Goal: Task Accomplishment & Management: Manage account settings

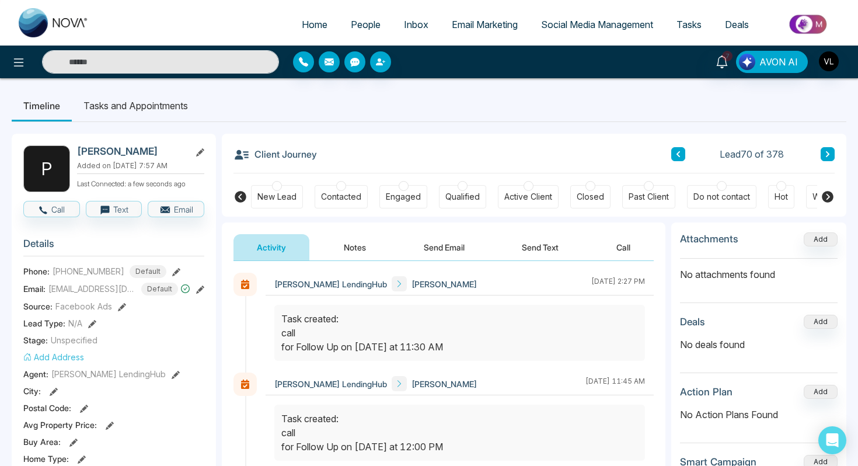
click at [368, 25] on span "People" at bounding box center [366, 25] width 30 height 12
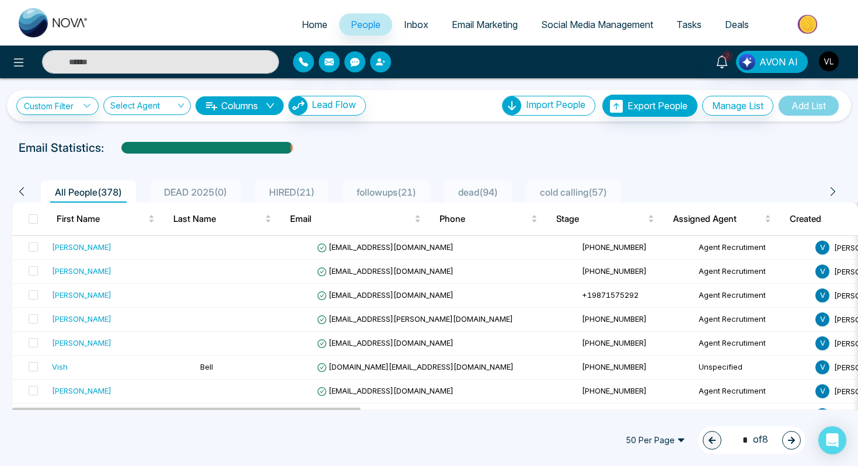
click at [94, 65] on input "text" at bounding box center [160, 61] width 237 height 23
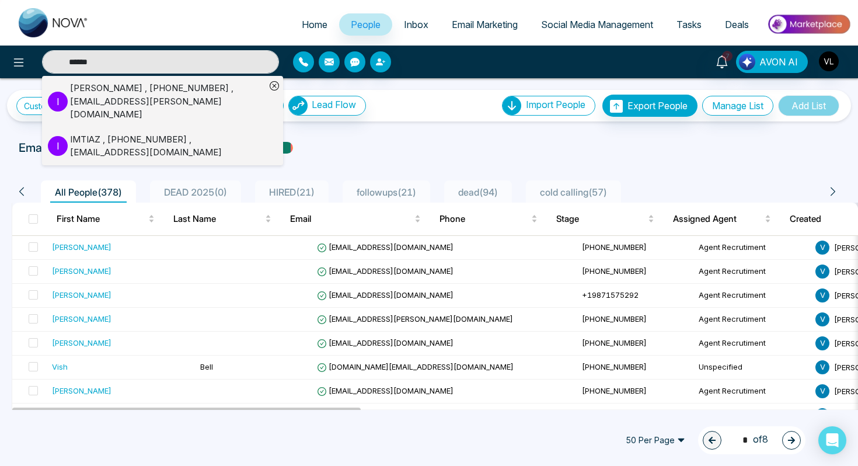
type input "******"
click at [69, 92] on div "I" at bounding box center [59, 102] width 22 height 20
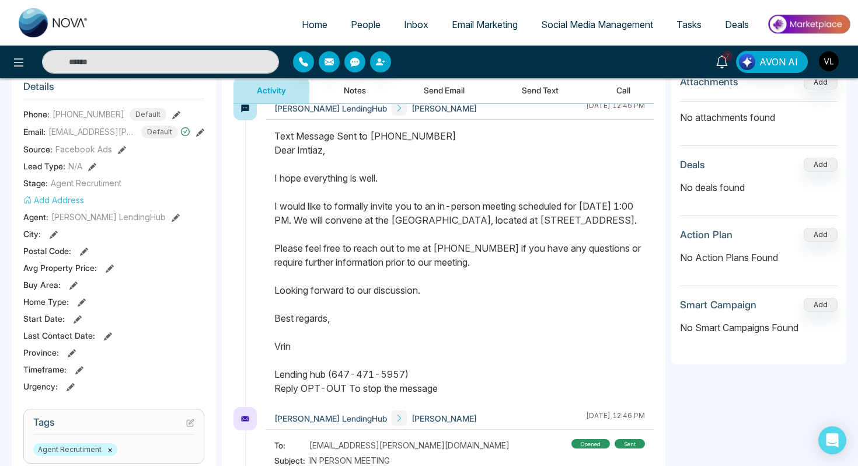
scroll to position [23, 0]
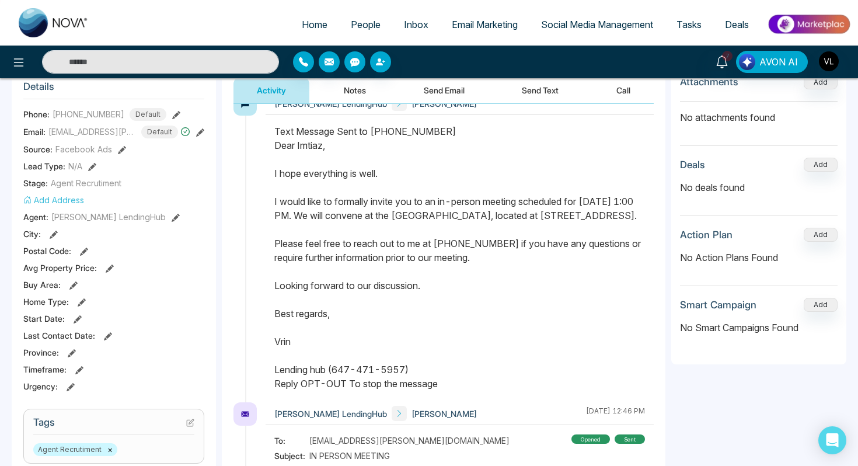
drag, startPoint x: 274, startPoint y: 145, endPoint x: 425, endPoint y: 385, distance: 283.4
click at [426, 386] on div at bounding box center [460, 263] width 388 height 278
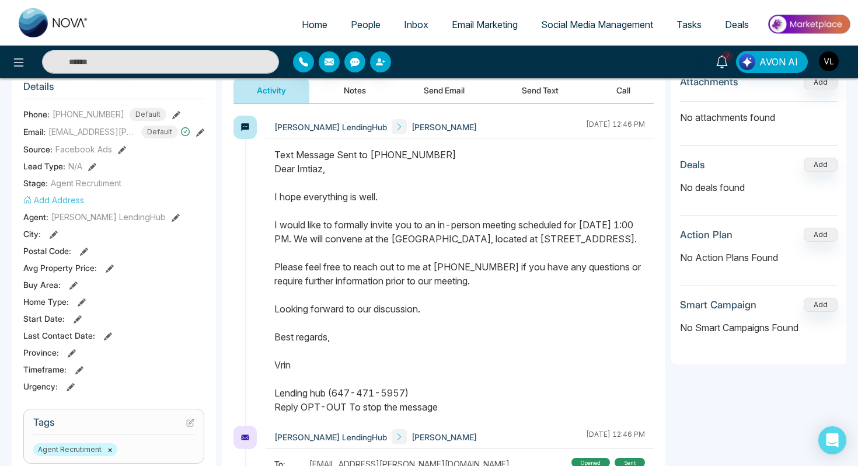
click at [556, 85] on button "Send Text" at bounding box center [540, 90] width 83 height 26
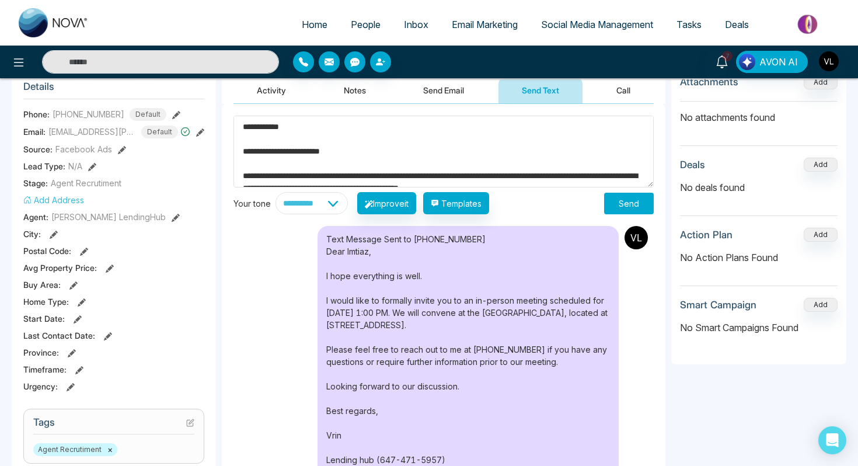
type textarea "**********"
click at [621, 201] on button "Send" at bounding box center [629, 204] width 50 height 22
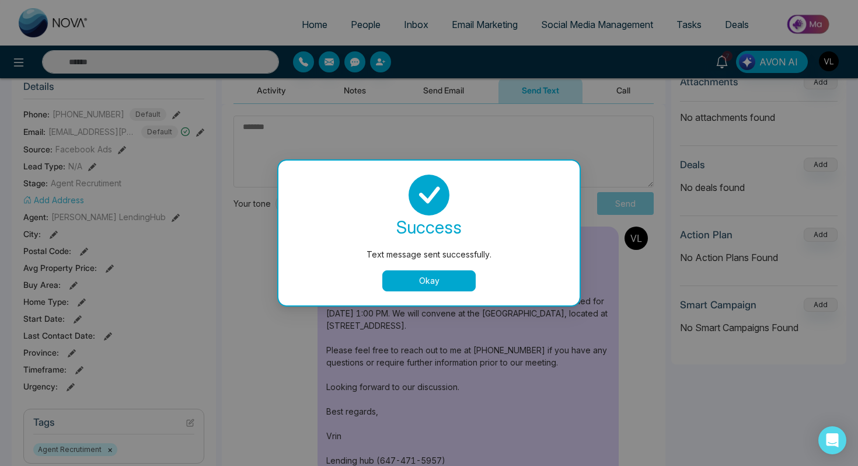
click at [410, 279] on button "Okay" at bounding box center [428, 280] width 93 height 21
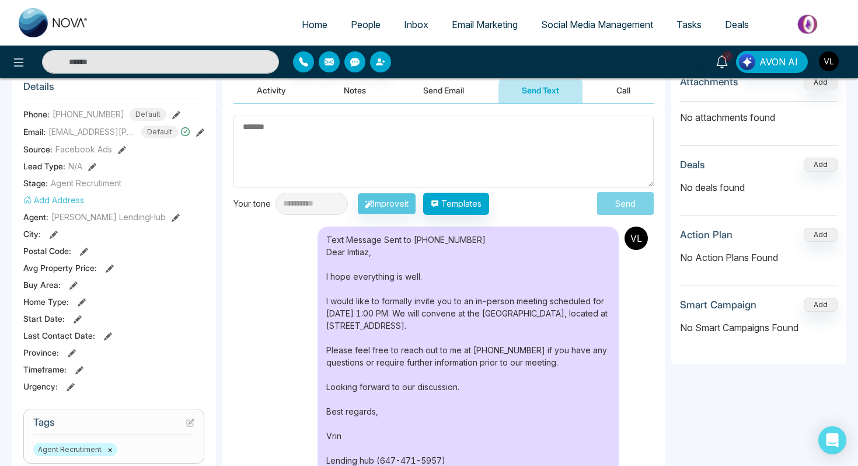
click at [350, 154] on textarea at bounding box center [444, 152] width 420 height 72
paste textarea "**********"
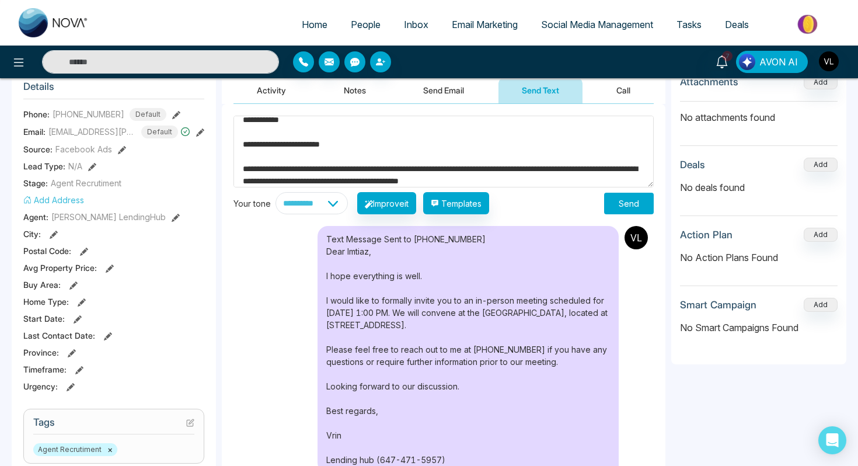
scroll to position [4, 0]
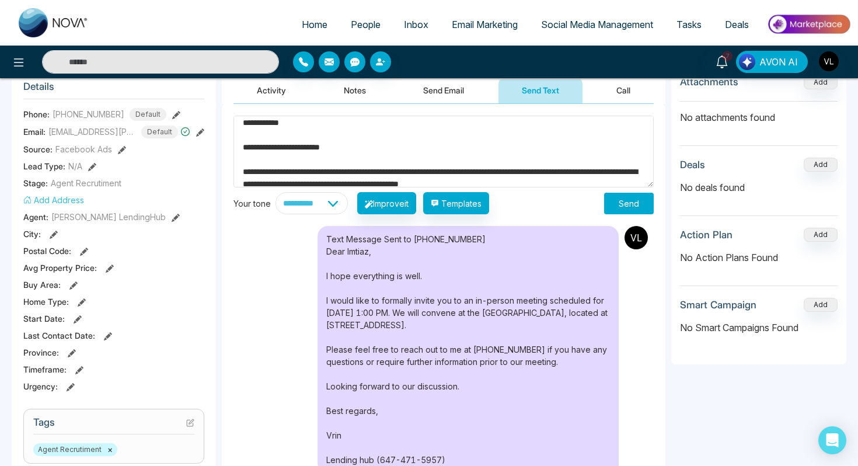
click at [583, 170] on textarea "**********" at bounding box center [444, 152] width 420 height 72
type textarea "**********"
click at [637, 204] on button "Send" at bounding box center [629, 204] width 50 height 22
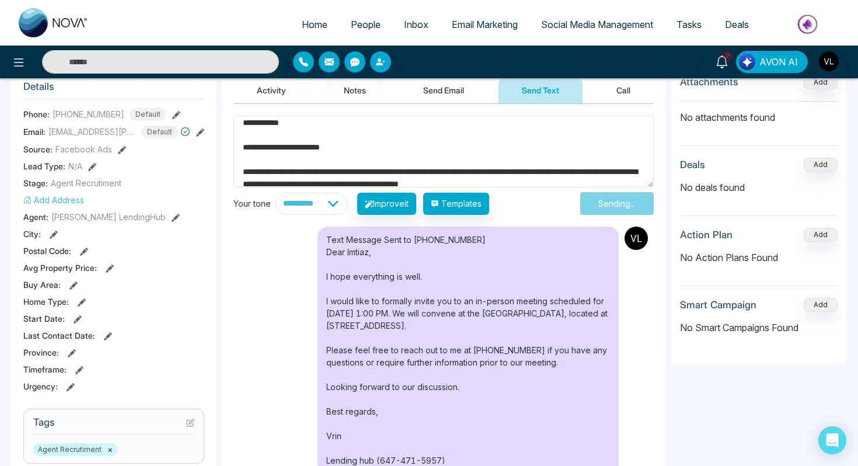
scroll to position [0, 0]
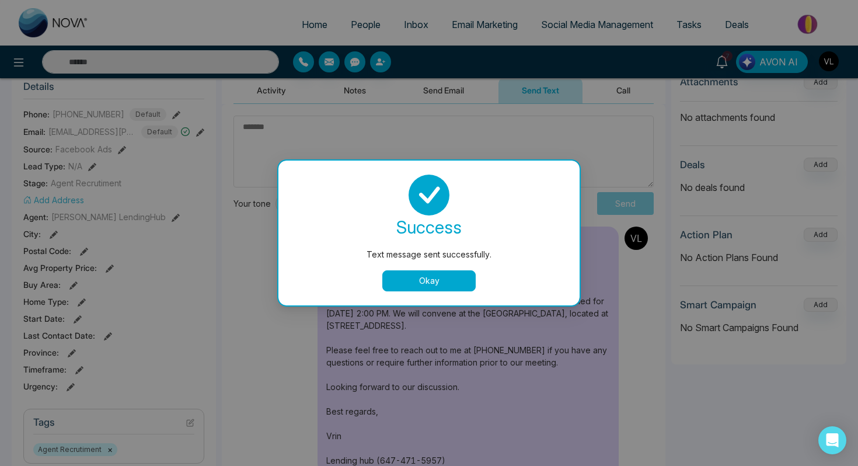
click at [147, 60] on div "Text message sent successfully. success Text message sent successfully. Okay" at bounding box center [429, 233] width 858 height 466
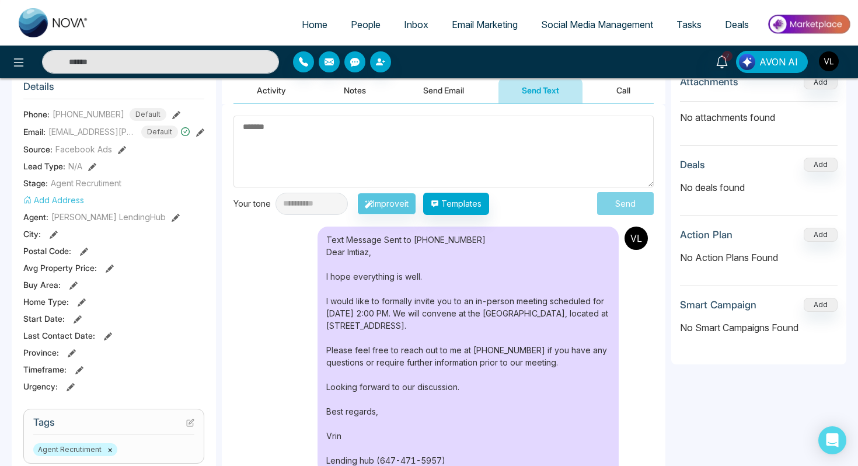
click at [140, 50] on div "7 AVON AI" at bounding box center [429, 62] width 858 height 33
click at [147, 66] on input "text" at bounding box center [160, 61] width 237 height 23
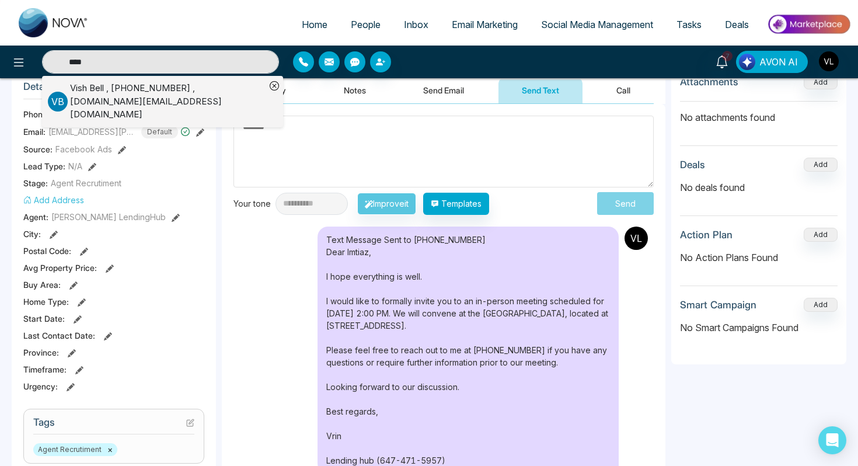
type input "****"
click at [120, 90] on div "[PERSON_NAME] , [PHONE_NUMBER] , [DOMAIN_NAME][EMAIL_ADDRESS][DOMAIN_NAME]" at bounding box center [168, 102] width 196 height 40
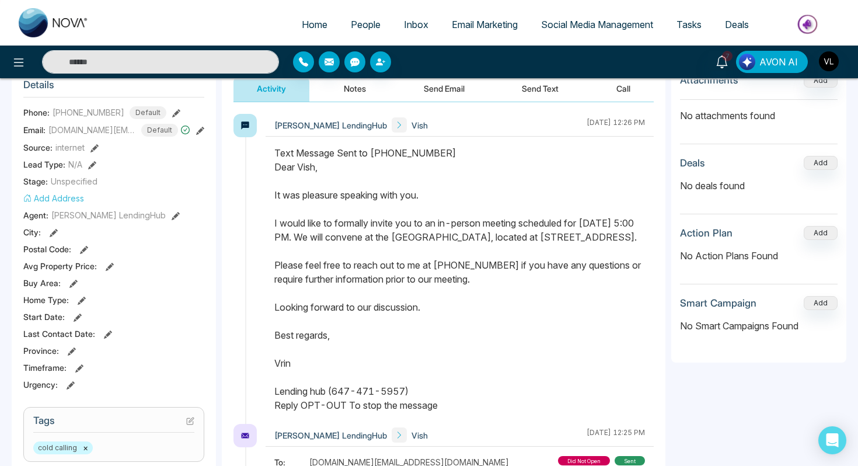
scroll to position [158, 0]
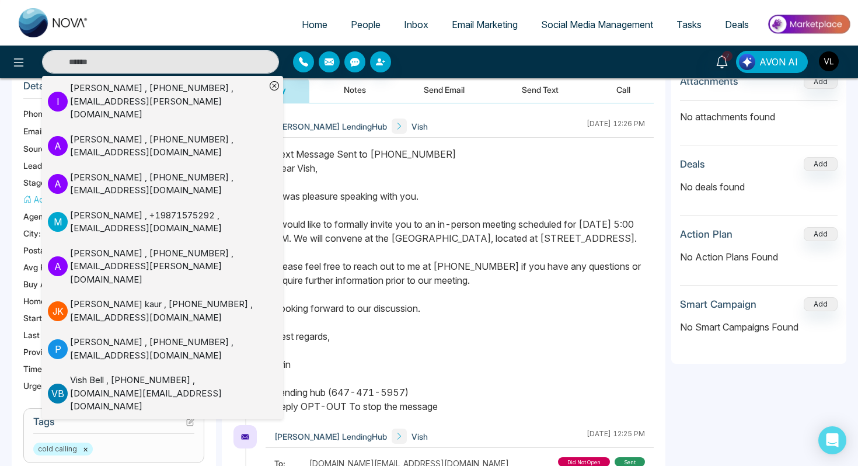
click at [415, 220] on div "Text Message Sent to [PHONE_NUMBER] Dear Vish, It was pleasure speaking with yo…" at bounding box center [459, 280] width 371 height 266
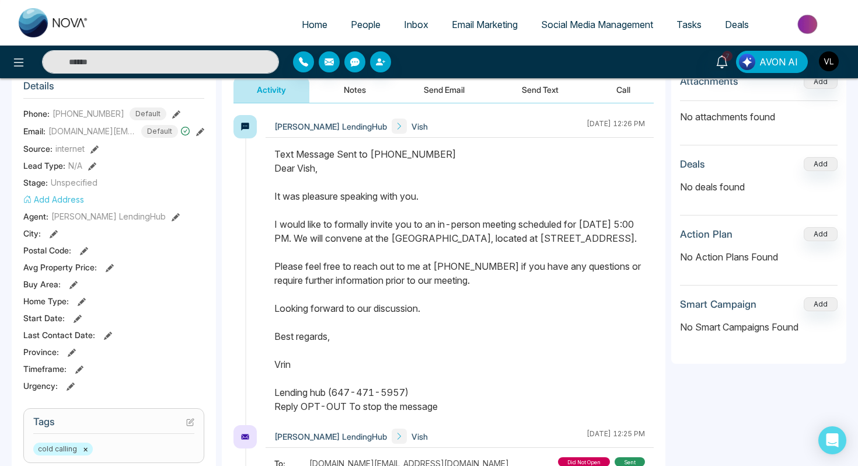
drag, startPoint x: 274, startPoint y: 169, endPoint x: 418, endPoint y: 403, distance: 275.5
click at [418, 403] on div at bounding box center [460, 286] width 388 height 278
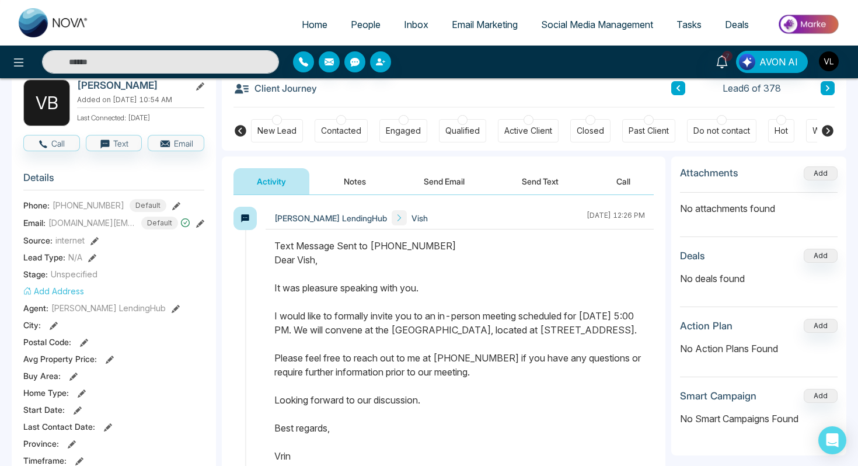
scroll to position [64, 0]
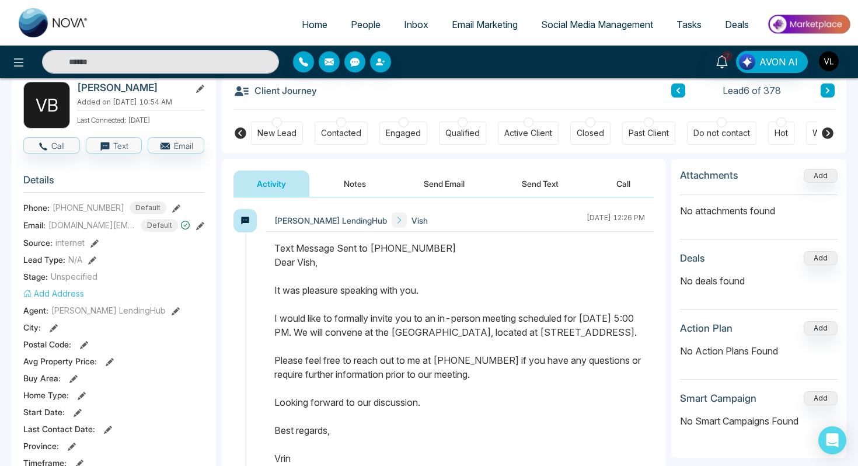
click at [512, 185] on button "Send Text" at bounding box center [540, 184] width 83 height 26
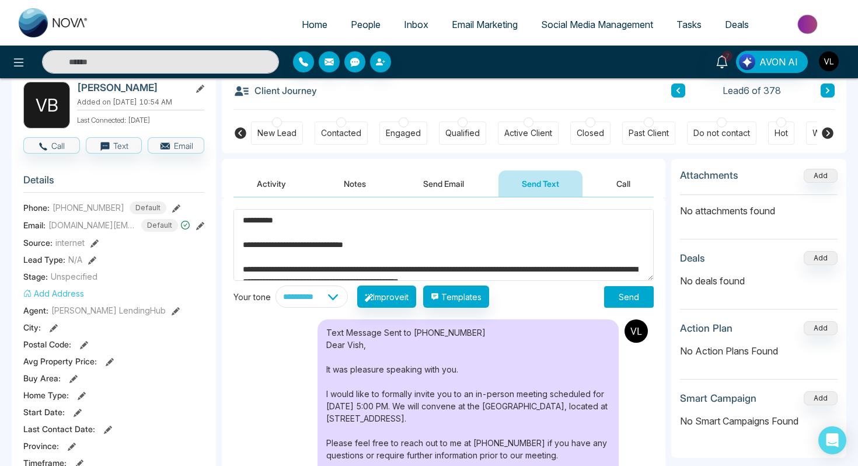
type textarea "**********"
click at [619, 300] on button "Send" at bounding box center [629, 297] width 50 height 22
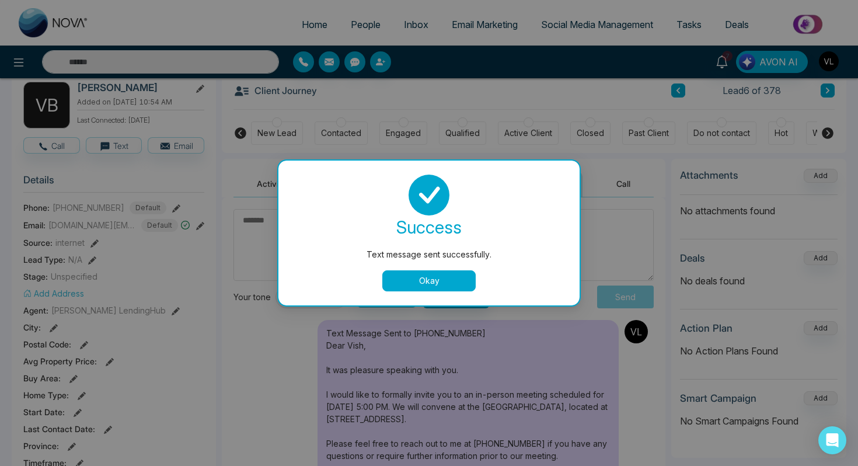
click at [410, 286] on button "Okay" at bounding box center [428, 280] width 93 height 21
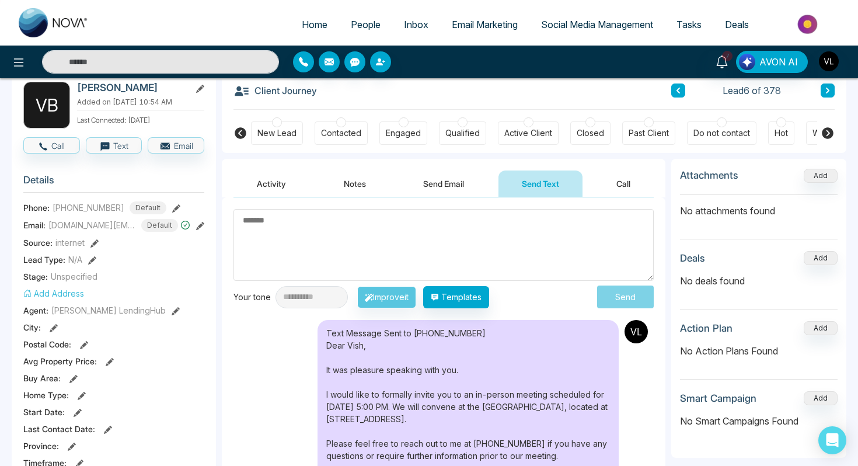
click at [357, 20] on span "People" at bounding box center [366, 25] width 30 height 12
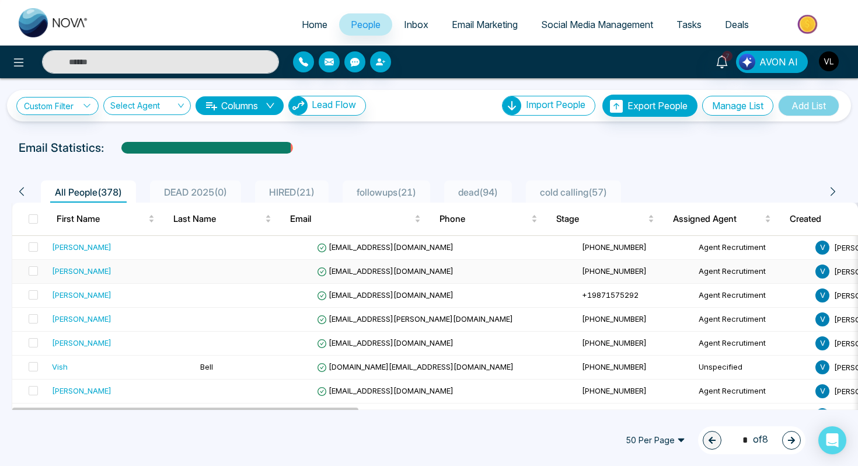
click at [114, 277] on td "[PERSON_NAME]" at bounding box center [121, 272] width 148 height 24
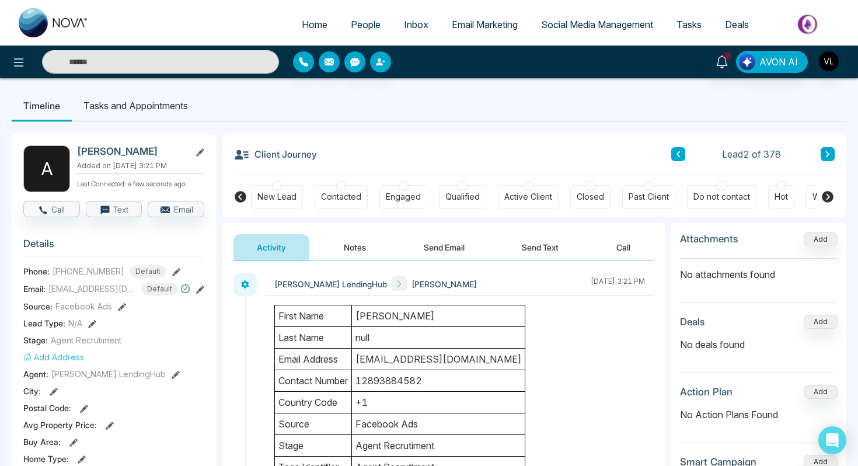
click at [356, 23] on span "People" at bounding box center [366, 25] width 30 height 12
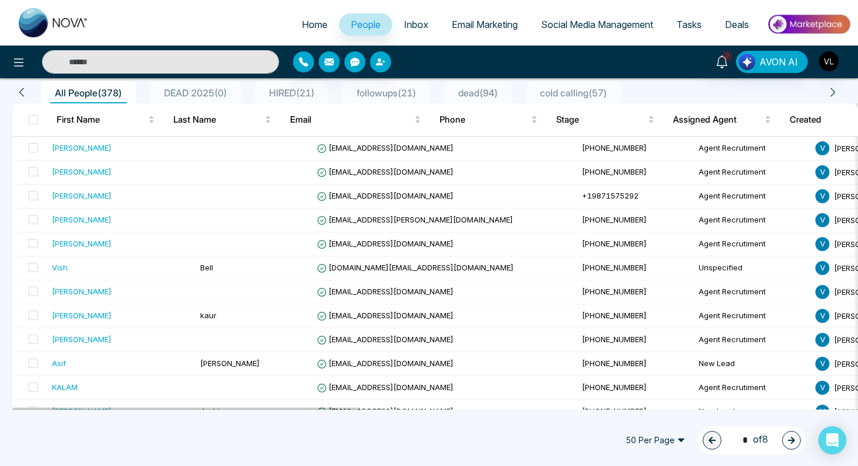
scroll to position [134, 0]
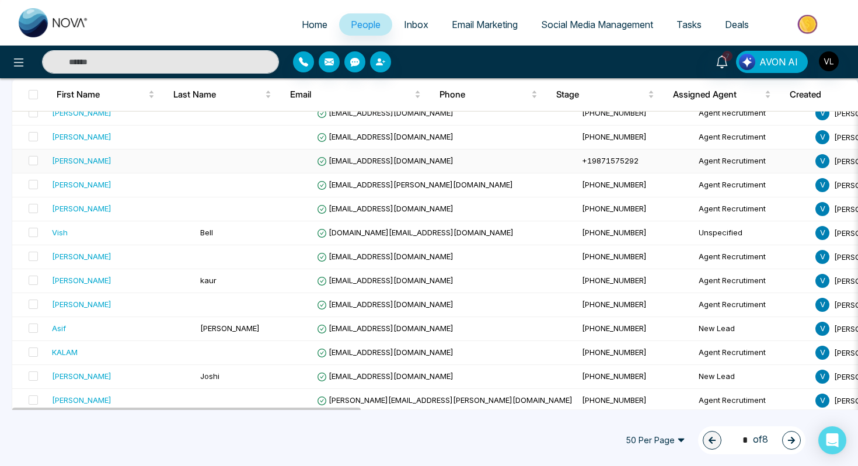
copy div "[PERSON_NAME]"
drag, startPoint x: 117, startPoint y: 162, endPoint x: 91, endPoint y: 166, distance: 27.2
click at [90, 166] on div "[PERSON_NAME]" at bounding box center [121, 161] width 139 height 12
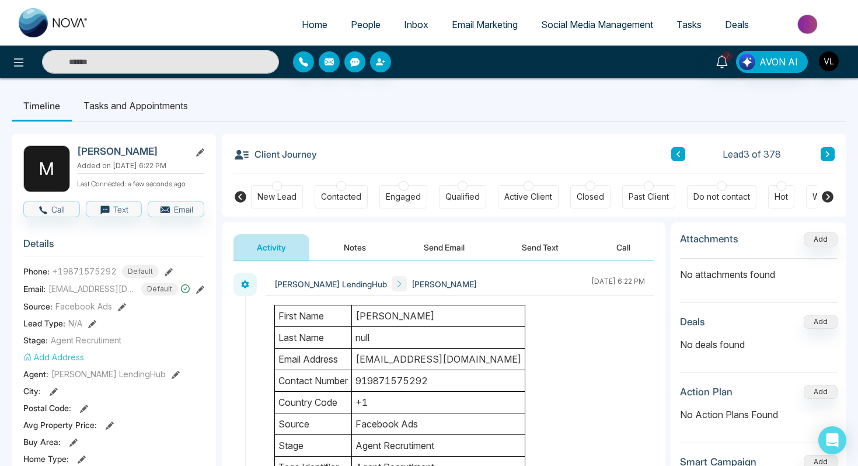
click at [351, 22] on span "People" at bounding box center [366, 25] width 30 height 12
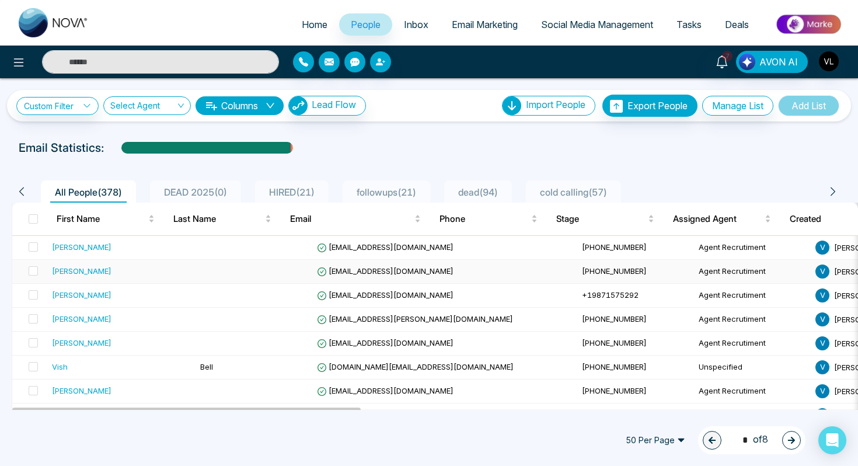
click at [86, 270] on div "[PERSON_NAME]" at bounding box center [82, 271] width 60 height 12
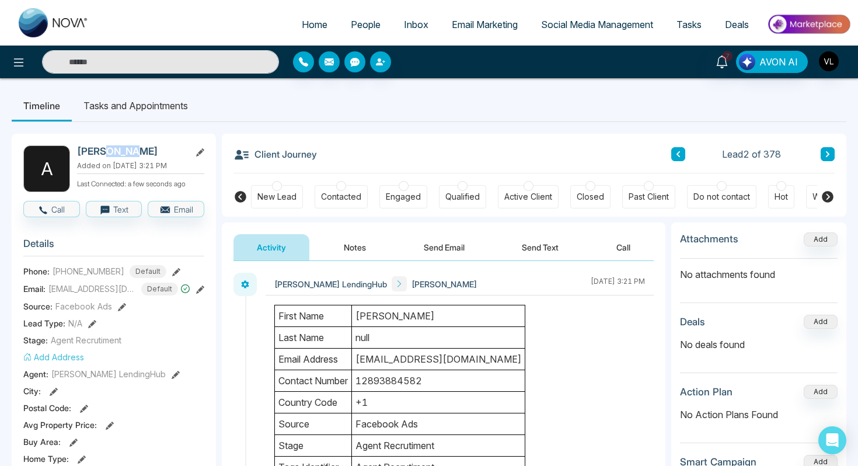
drag, startPoint x: 132, startPoint y: 146, endPoint x: 104, endPoint y: 153, distance: 28.9
click at [103, 153] on h2 "[PERSON_NAME]" at bounding box center [131, 151] width 109 height 12
copy h2 "[PERSON_NAME]"
click at [356, 19] on span "People" at bounding box center [366, 25] width 30 height 12
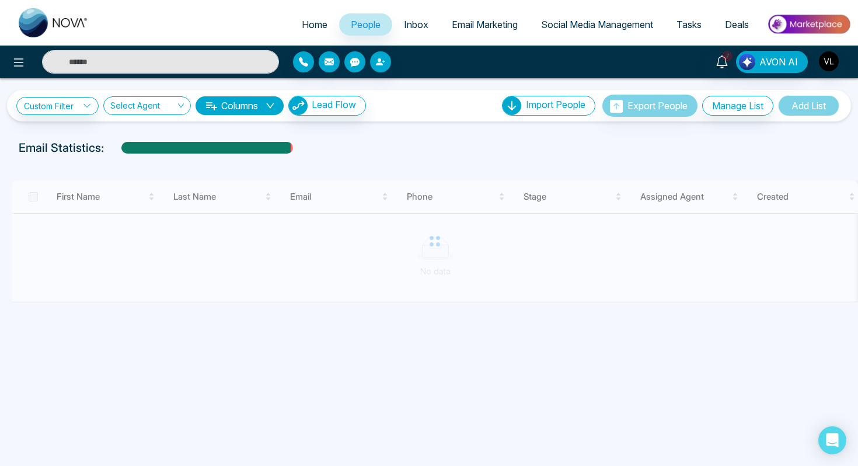
click at [726, 72] on div "7" at bounding box center [722, 62] width 28 height 22
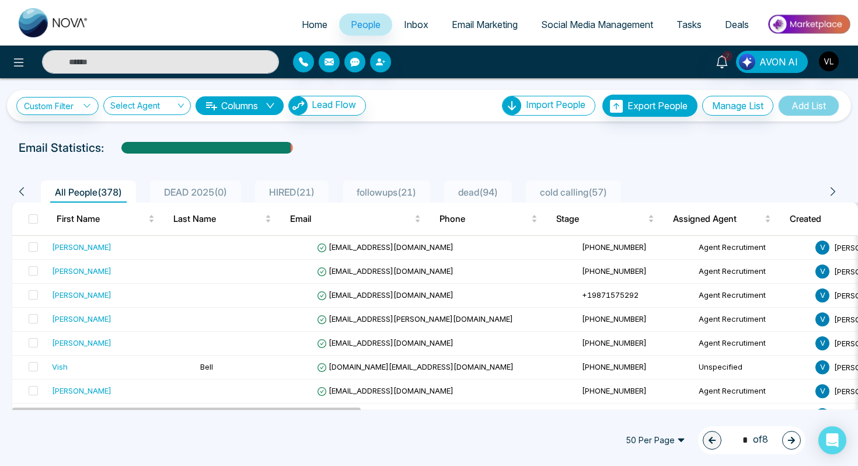
click at [192, 57] on input "text" at bounding box center [160, 61] width 237 height 23
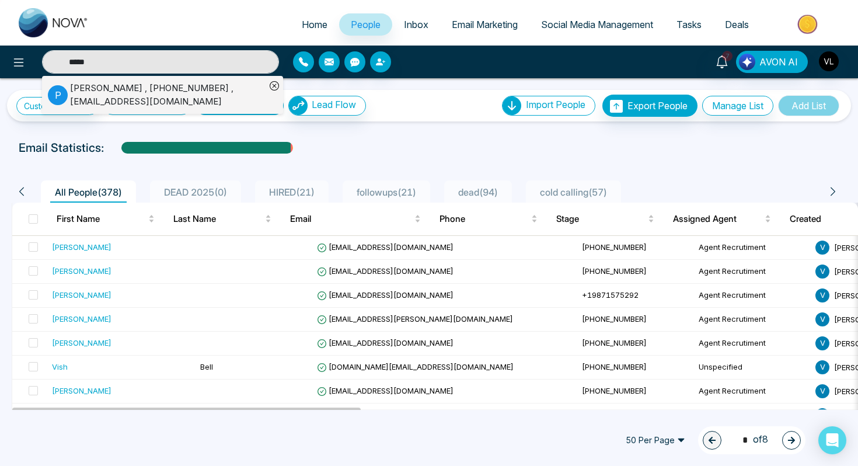
type input "*****"
click at [74, 91] on div "[PERSON_NAME] , [PHONE_NUMBER] , [EMAIL_ADDRESS][DOMAIN_NAME]" at bounding box center [168, 95] width 196 height 26
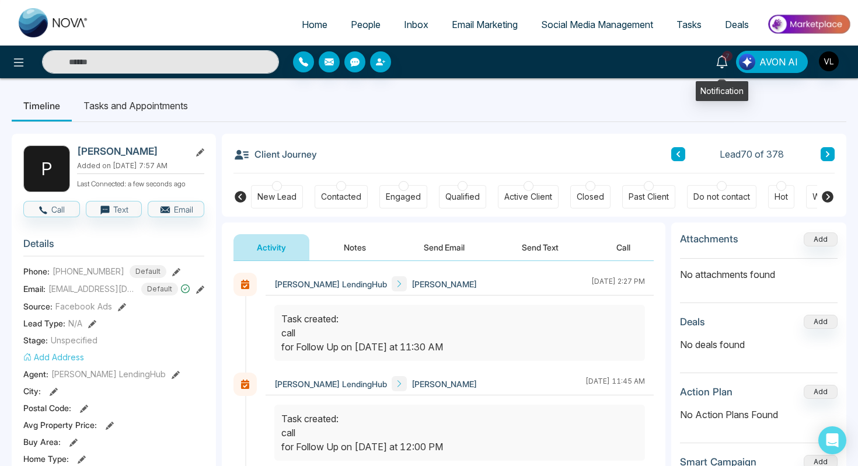
click at [725, 65] on icon at bounding box center [721, 61] width 11 height 13
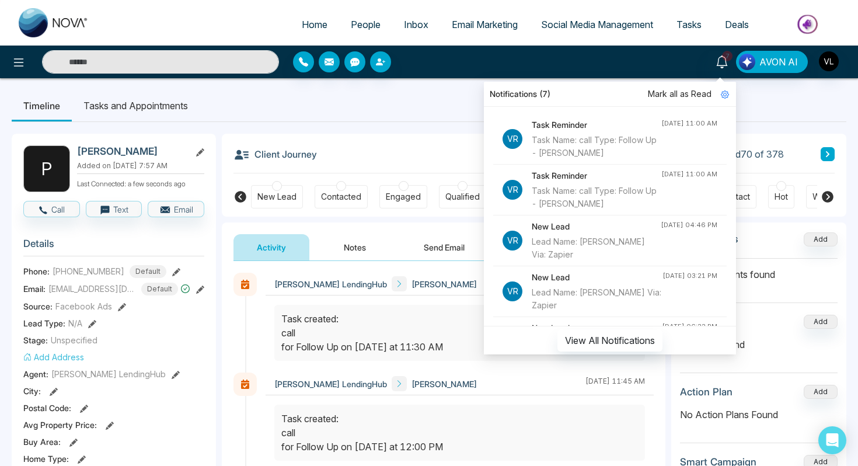
click at [137, 58] on input "text" at bounding box center [160, 61] width 237 height 23
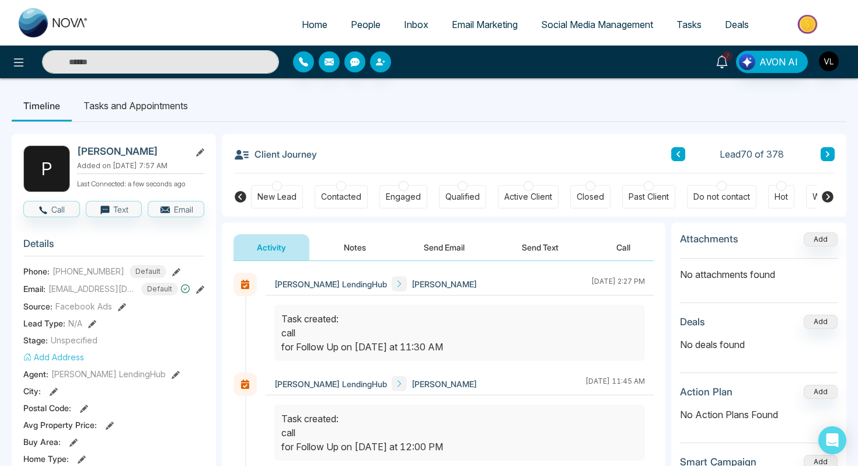
click at [726, 55] on span "7" at bounding box center [727, 56] width 11 height 11
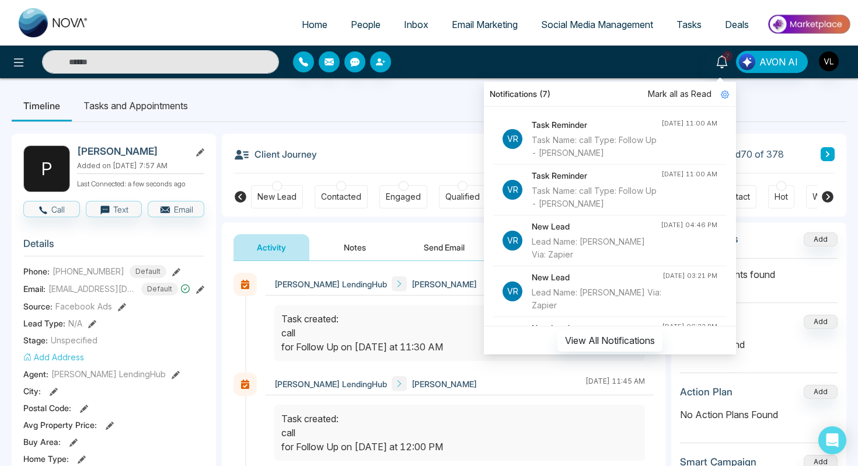
click at [671, 91] on span "Mark all as Read" at bounding box center [680, 94] width 64 height 13
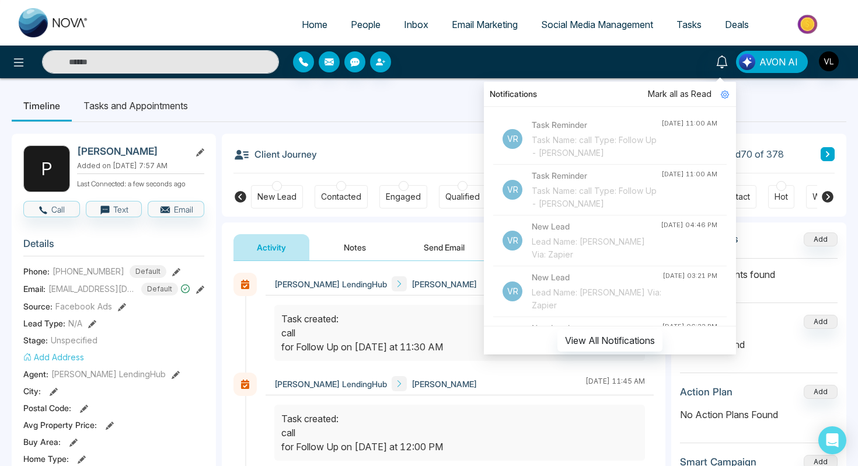
click at [365, 27] on span "People" at bounding box center [366, 25] width 30 height 12
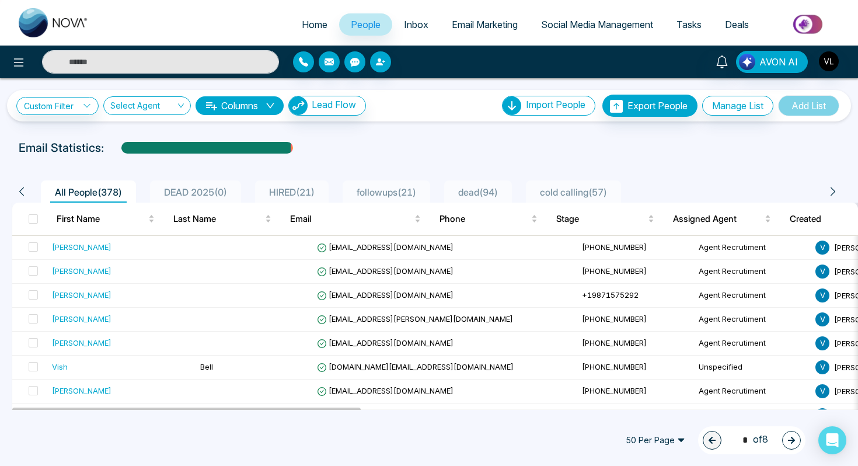
click at [469, 27] on span "Email Marketing" at bounding box center [485, 25] width 66 height 12
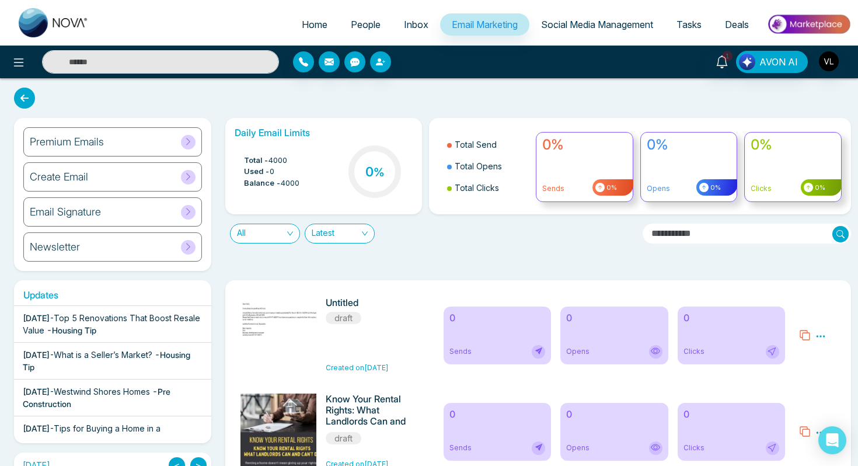
click at [130, 212] on div "Email Signature" at bounding box center [112, 211] width 179 height 29
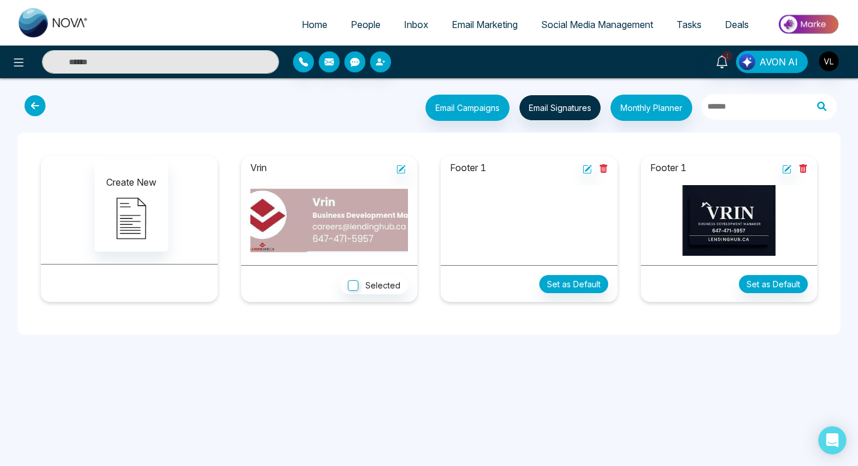
click at [352, 230] on img at bounding box center [329, 220] width 158 height 71
click at [408, 166] on div "Vrin" at bounding box center [329, 211] width 177 height 110
click at [399, 168] on icon at bounding box center [400, 169] width 9 height 9
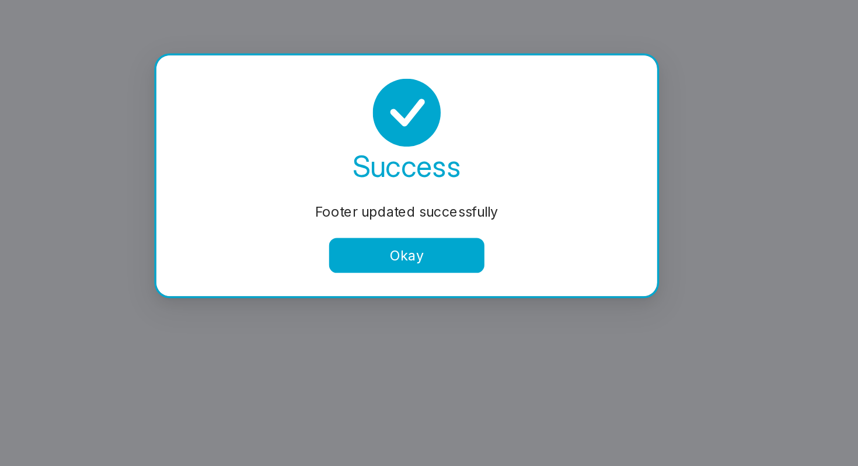
click at [442, 279] on button "Okay" at bounding box center [428, 280] width 93 height 21
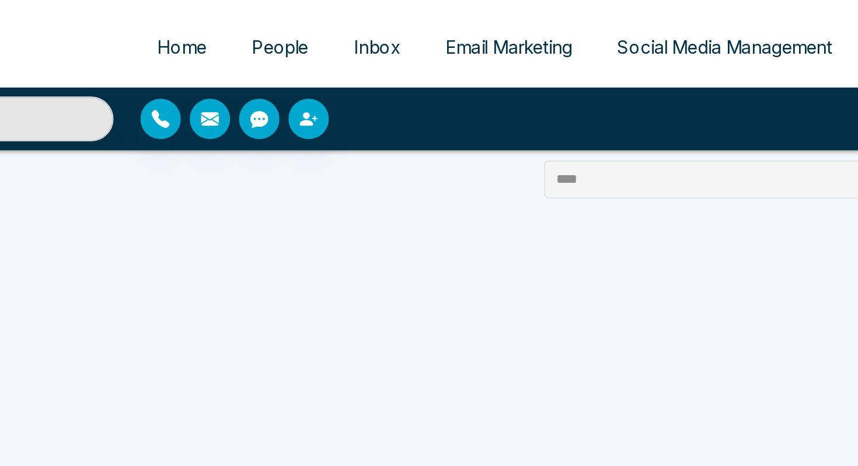
click at [323, 30] on link "Home" at bounding box center [314, 24] width 49 height 22
select select "*"
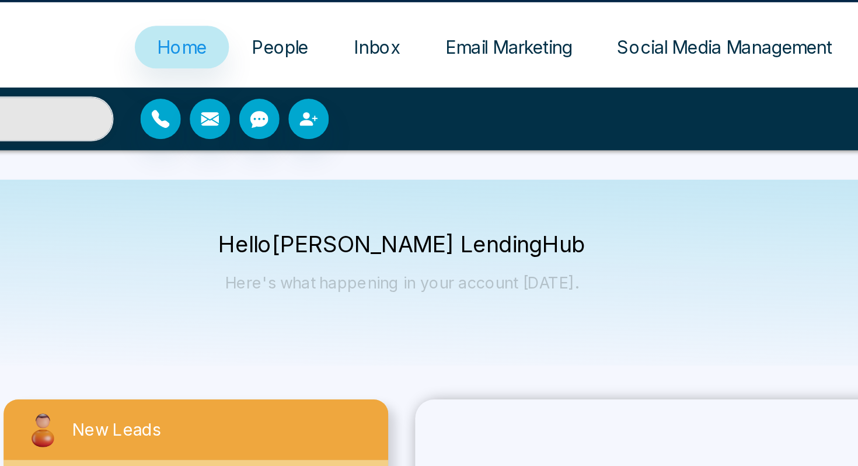
click at [314, 29] on span "Home" at bounding box center [315, 25] width 26 height 12
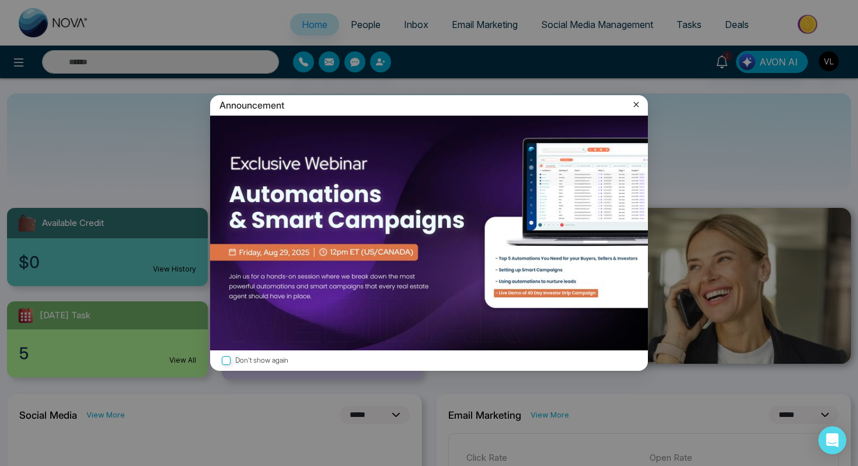
click at [635, 105] on icon at bounding box center [637, 105] width 12 height 12
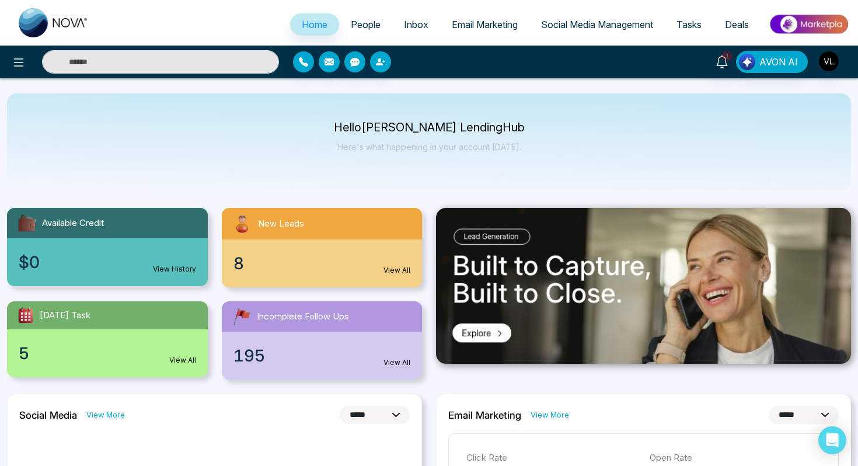
click at [161, 63] on input "text" at bounding box center [160, 61] width 237 height 23
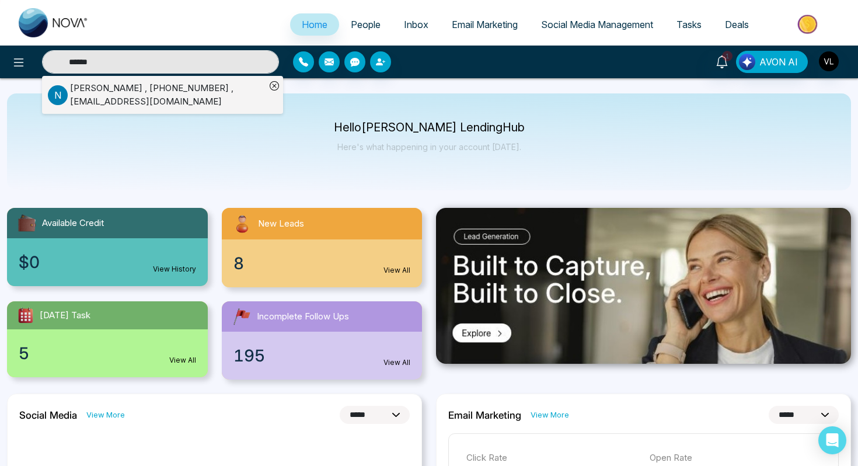
type input "******"
click at [104, 99] on div "[PERSON_NAME] , [PHONE_NUMBER] , [EMAIL_ADDRESS][DOMAIN_NAME]" at bounding box center [168, 95] width 196 height 26
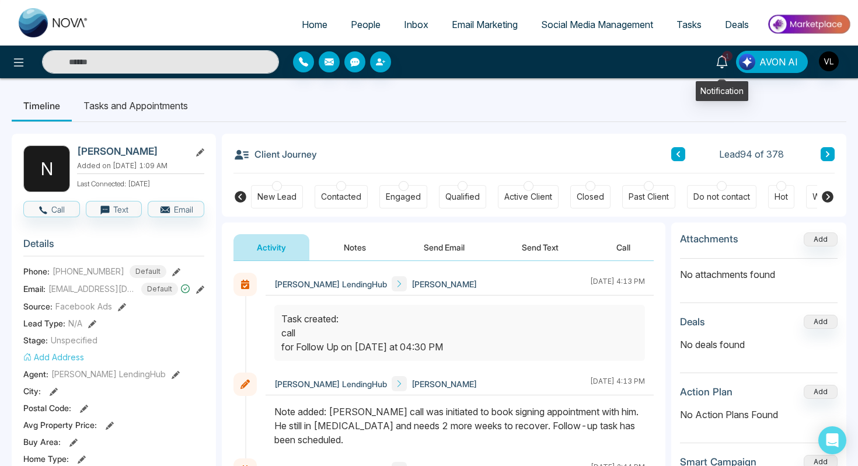
click at [728, 55] on span "1" at bounding box center [727, 56] width 11 height 11
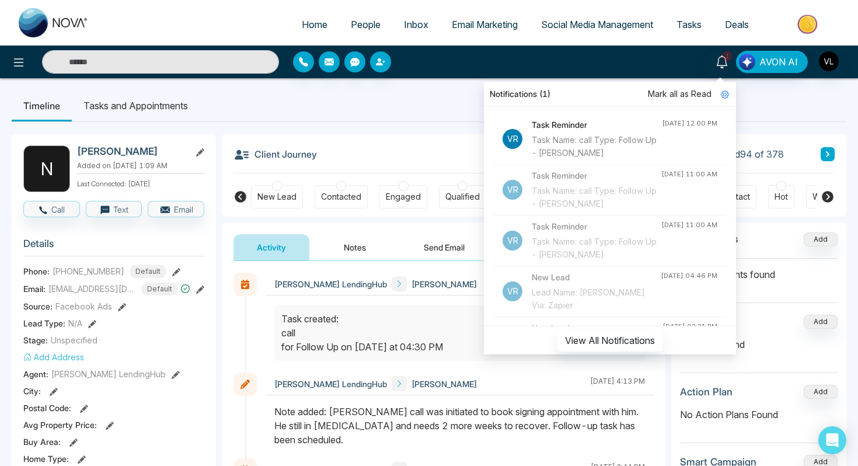
click at [691, 26] on span "Tasks" at bounding box center [689, 25] width 25 height 12
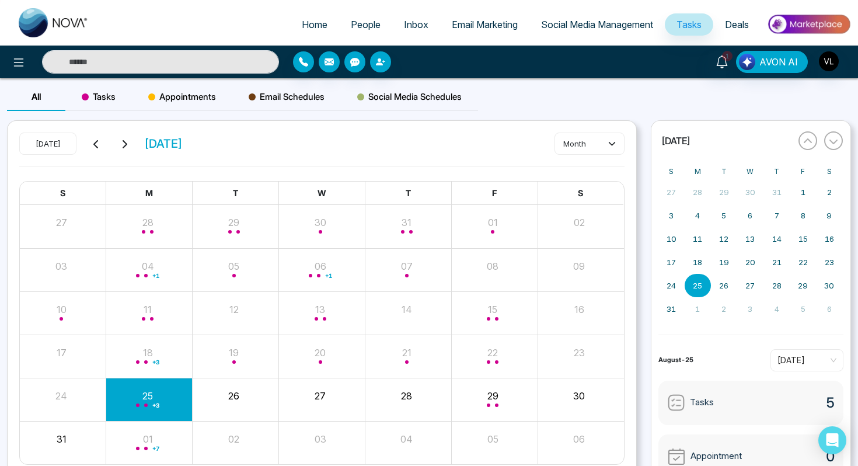
click at [152, 403] on span "+ 3" at bounding box center [155, 405] width 7 height 5
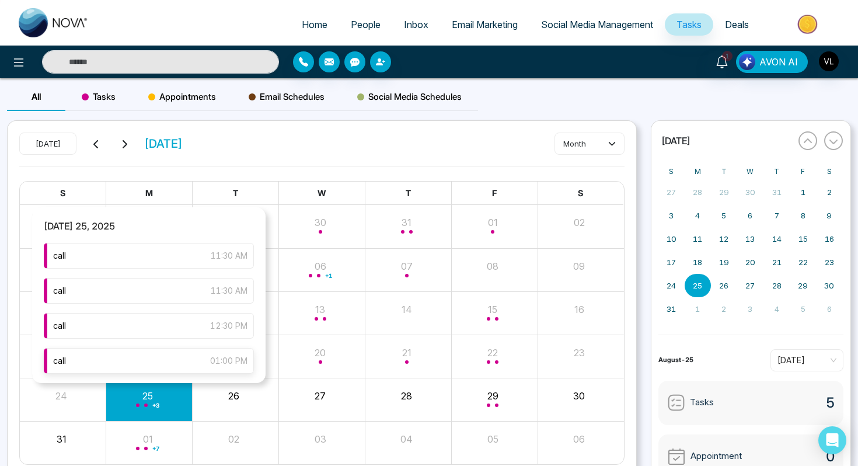
click at [160, 363] on div "call 01:00 PM" at bounding box center [149, 361] width 210 height 26
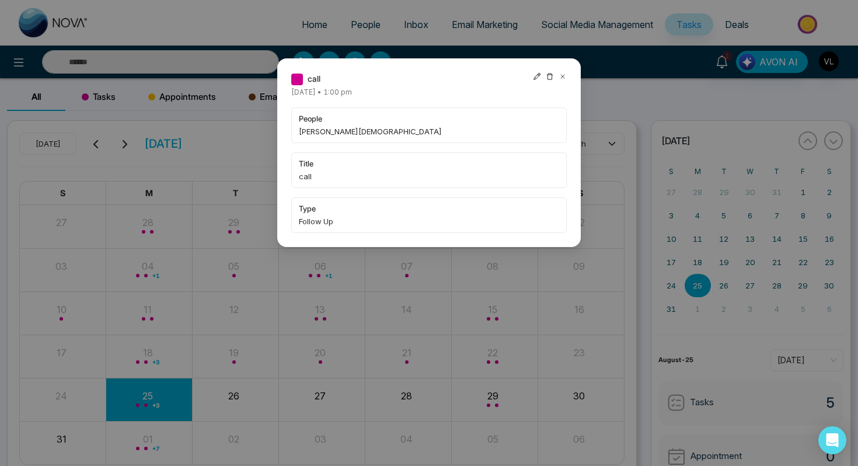
click at [155, 402] on div "call [DATE] • 1:00 pm people [PERSON_NAME][DEMOGRAPHIC_DATA] title call type Fo…" at bounding box center [429, 233] width 858 height 466
click at [563, 72] on icon at bounding box center [563, 76] width 8 height 8
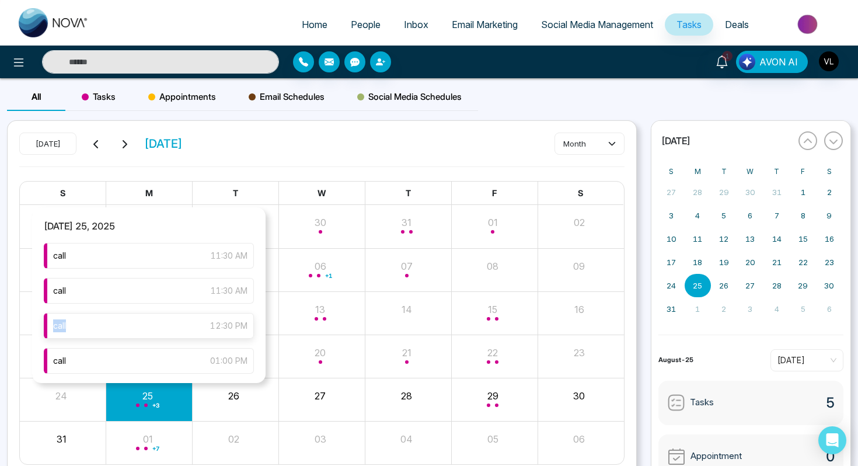
click at [121, 319] on div "call 12:30 PM" at bounding box center [149, 326] width 210 height 26
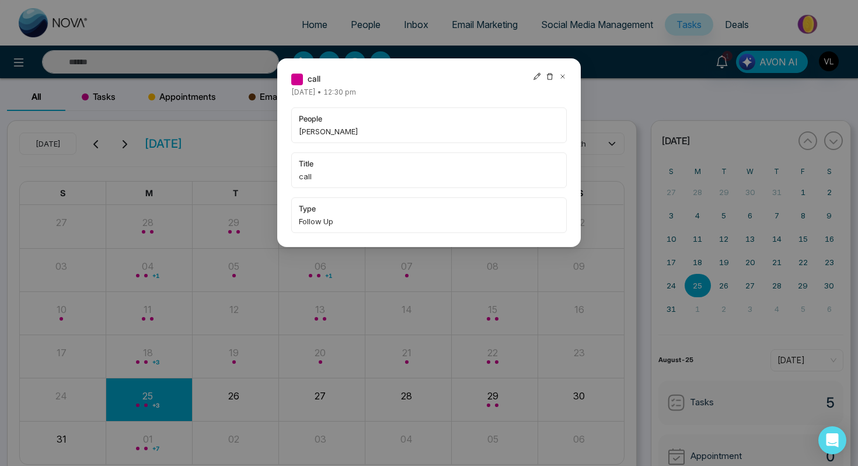
click at [563, 75] on icon at bounding box center [563, 76] width 8 height 8
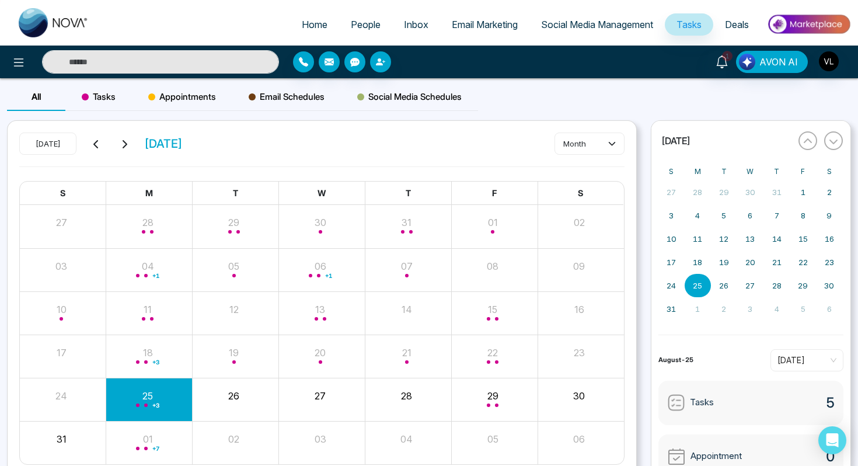
click at [123, 60] on input "text" at bounding box center [160, 61] width 237 height 23
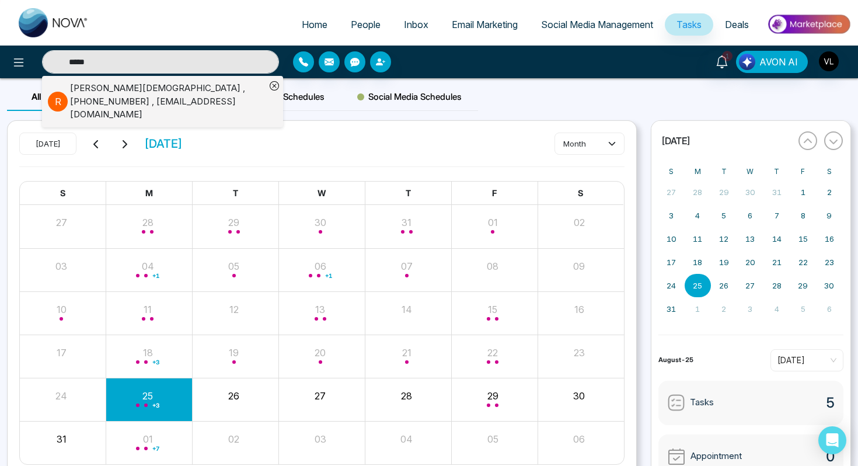
type input "*****"
click at [126, 91] on div "[PERSON_NAME] , [PHONE_NUMBER] , [EMAIL_ADDRESS][DOMAIN_NAME]" at bounding box center [168, 102] width 196 height 40
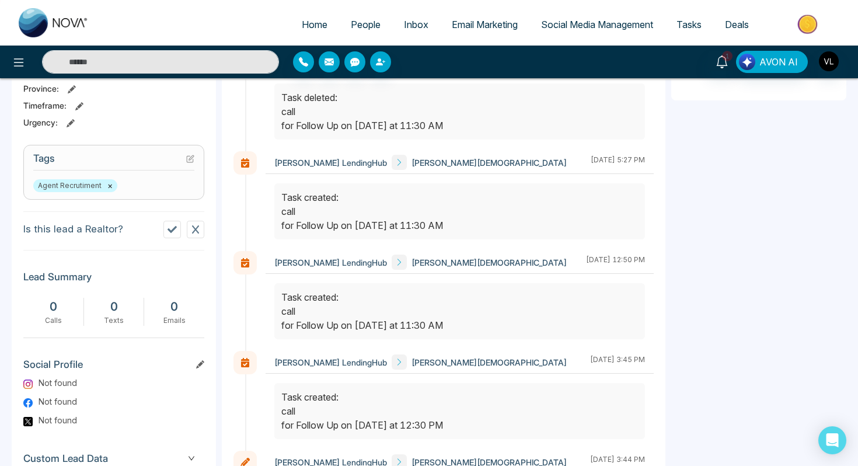
scroll to position [501, 0]
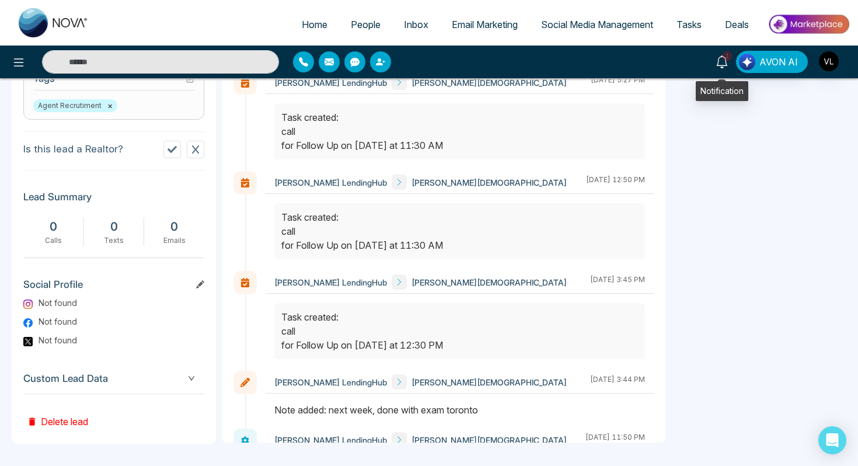
click at [729, 60] on span "1" at bounding box center [727, 56] width 11 height 11
click at [357, 12] on ul "Home People Inbox Email Marketing Social Media Management Tasks Deals" at bounding box center [475, 25] width 751 height 32
click at [358, 15] on link "People" at bounding box center [365, 24] width 53 height 22
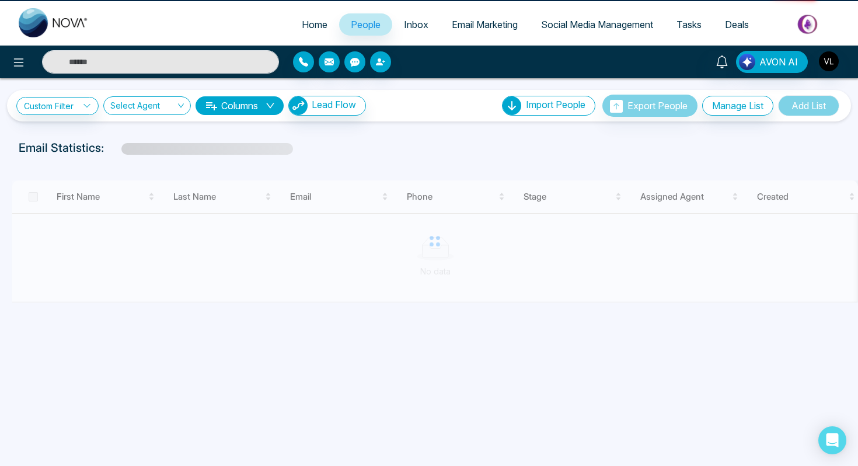
click at [358, 15] on link "People" at bounding box center [365, 24] width 53 height 22
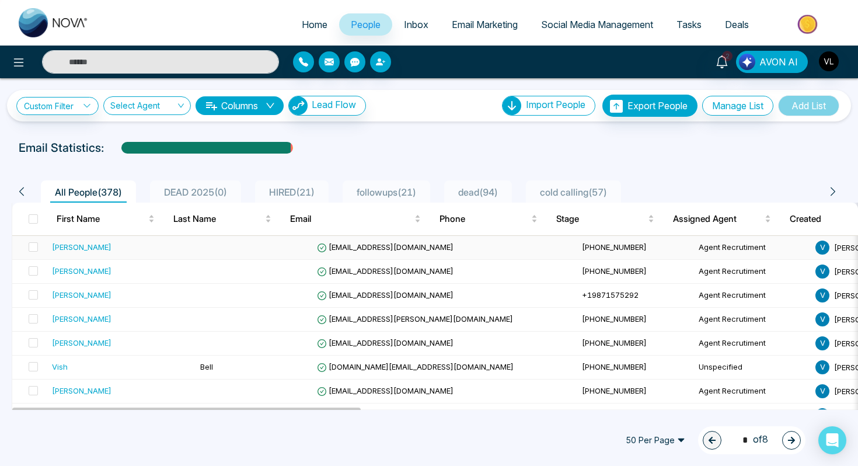
click at [99, 255] on td "[PERSON_NAME]" at bounding box center [121, 248] width 148 height 24
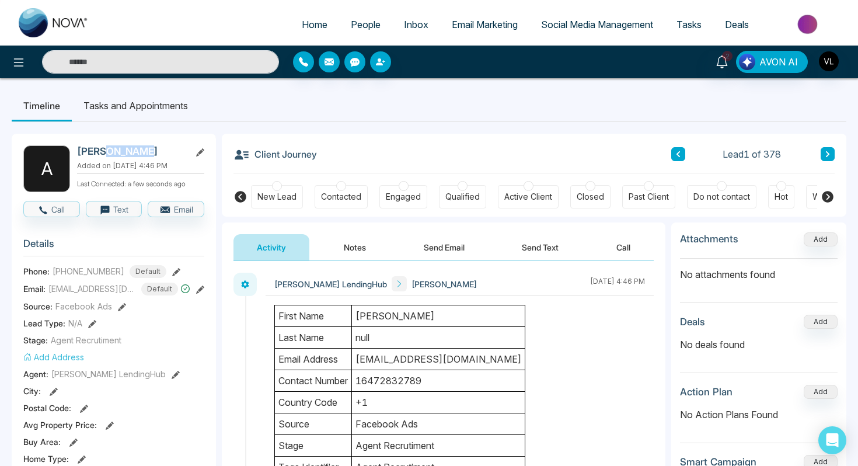
drag, startPoint x: 137, startPoint y: 156, endPoint x: 106, endPoint y: 154, distance: 31.6
click at [105, 154] on h2 "[PERSON_NAME]" at bounding box center [131, 151] width 109 height 12
click at [403, 318] on td "[PERSON_NAME]" at bounding box center [438, 316] width 173 height 22
click at [725, 65] on icon at bounding box center [721, 61] width 11 height 13
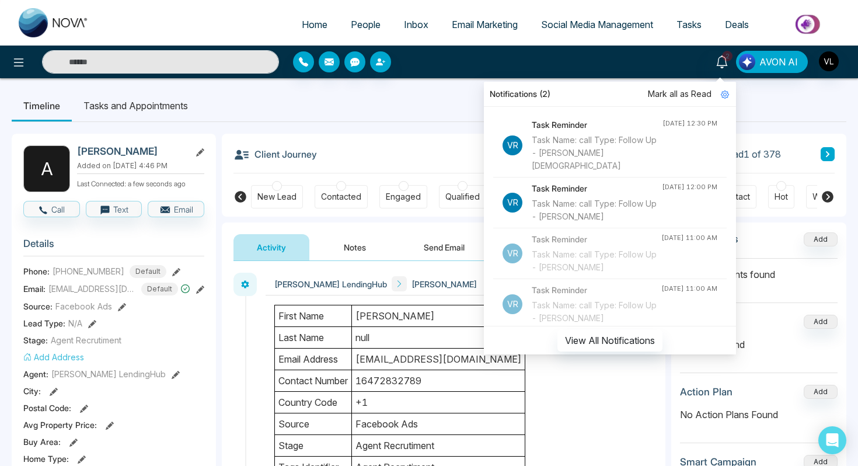
click at [680, 93] on span "Mark all as Read" at bounding box center [680, 94] width 64 height 13
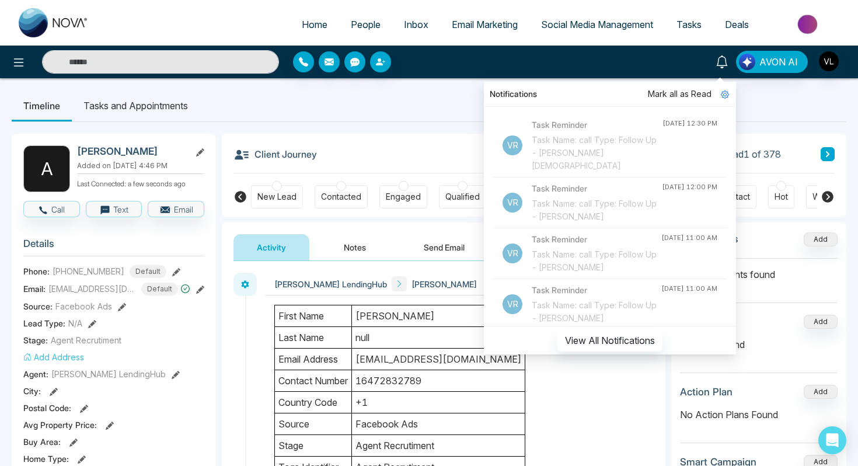
click at [717, 68] on link at bounding box center [722, 61] width 28 height 20
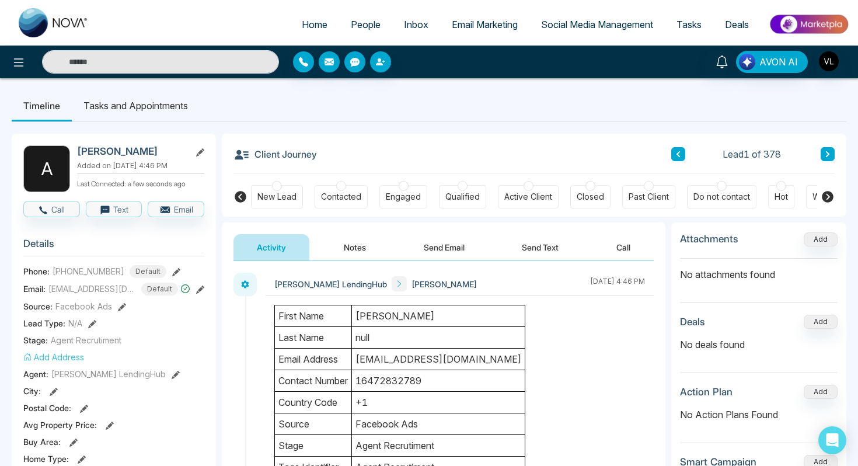
click at [357, 22] on span "People" at bounding box center [366, 25] width 30 height 12
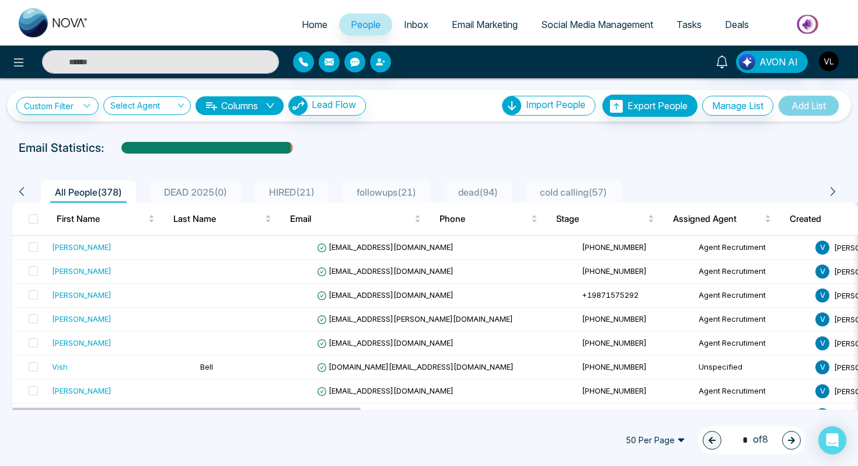
click at [96, 54] on input "text" at bounding box center [160, 61] width 237 height 23
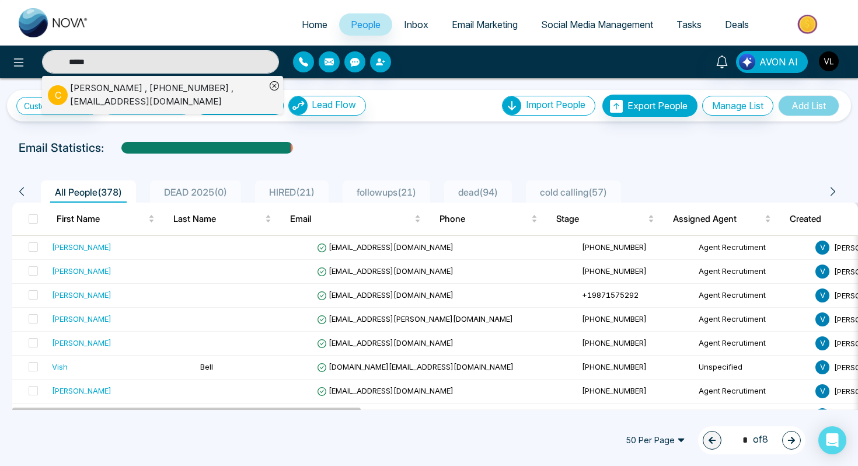
type input "*****"
click at [83, 92] on div "[PERSON_NAME] , [PHONE_NUMBER] , [EMAIL_ADDRESS][DOMAIN_NAME]" at bounding box center [168, 95] width 196 height 26
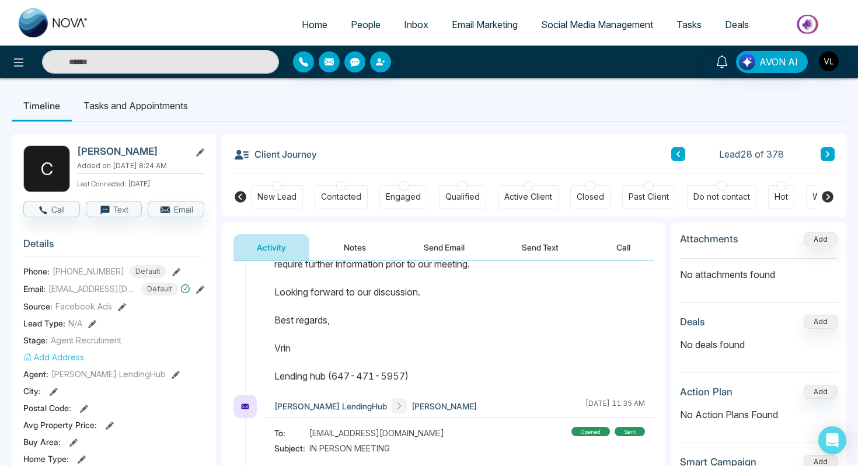
click at [152, 114] on li "Tasks and Appointments" at bounding box center [136, 106] width 128 height 32
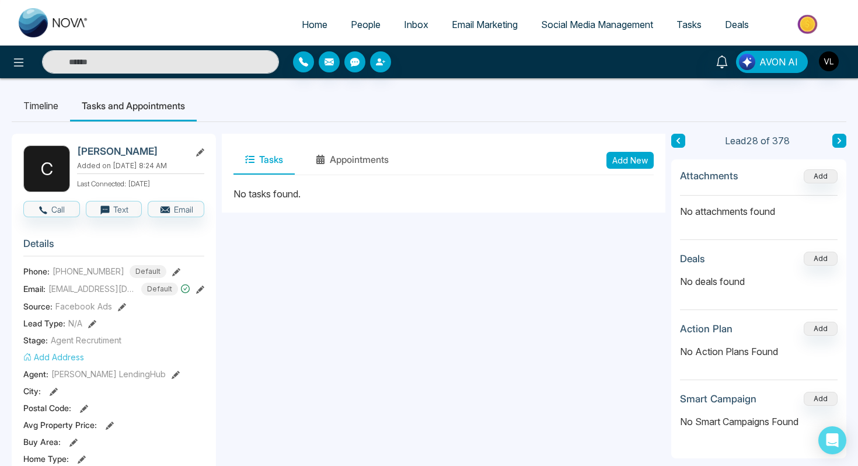
click at [360, 20] on span "People" at bounding box center [366, 25] width 30 height 12
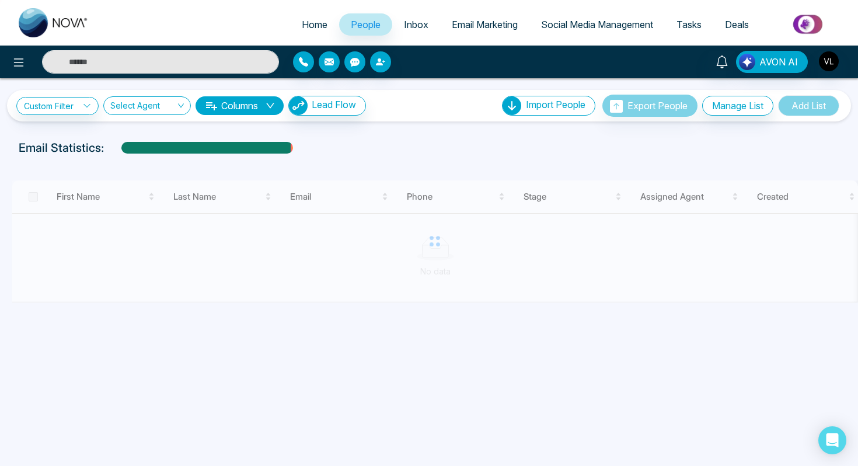
click at [117, 61] on input "text" at bounding box center [160, 61] width 237 height 23
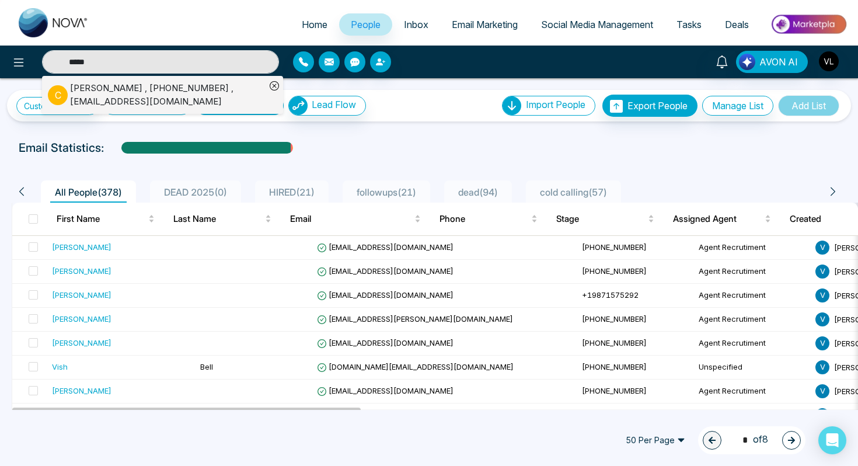
type input "*****"
click at [106, 111] on li "[PERSON_NAME] , [PHONE_NUMBER] , [EMAIL_ADDRESS][DOMAIN_NAME]" at bounding box center [157, 95] width 218 height 38
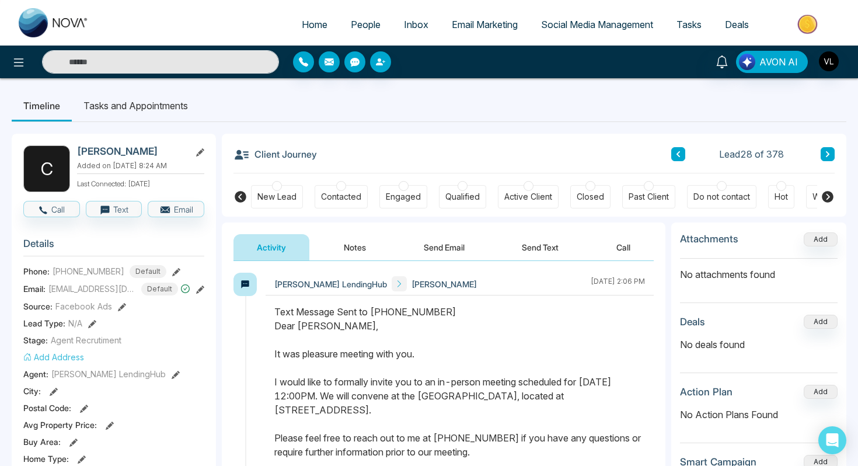
click at [360, 19] on span "People" at bounding box center [366, 25] width 30 height 12
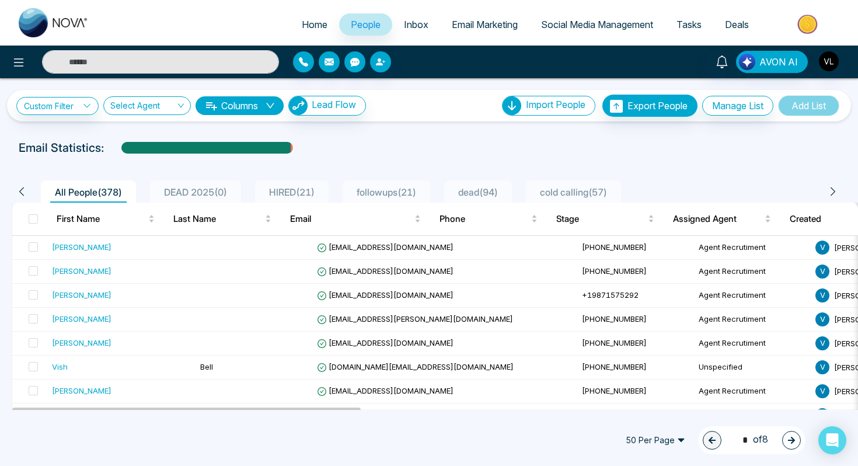
click at [127, 160] on div at bounding box center [429, 158] width 844 height 5
click at [98, 73] on input "text" at bounding box center [160, 61] width 237 height 23
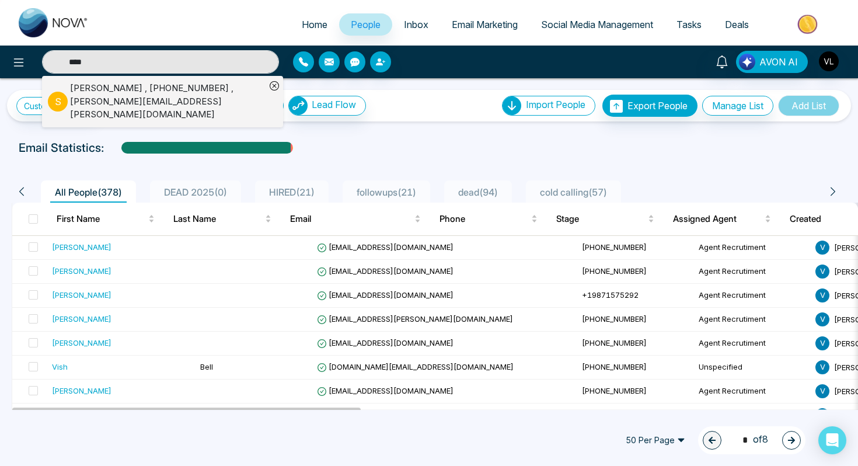
type input "****"
click at [76, 102] on div "[PERSON_NAME] , [PHONE_NUMBER] , [PERSON_NAME][EMAIL_ADDRESS][PERSON_NAME][DOMA…" at bounding box center [168, 102] width 196 height 40
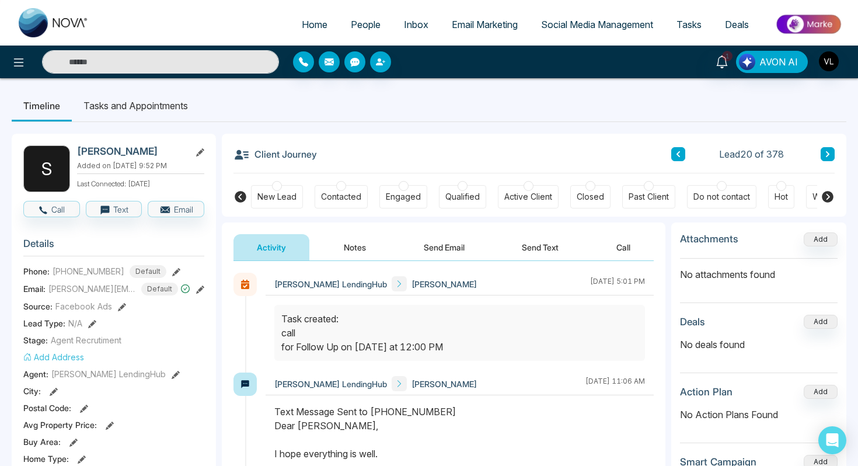
click at [109, 58] on input "text" at bounding box center [160, 61] width 237 height 23
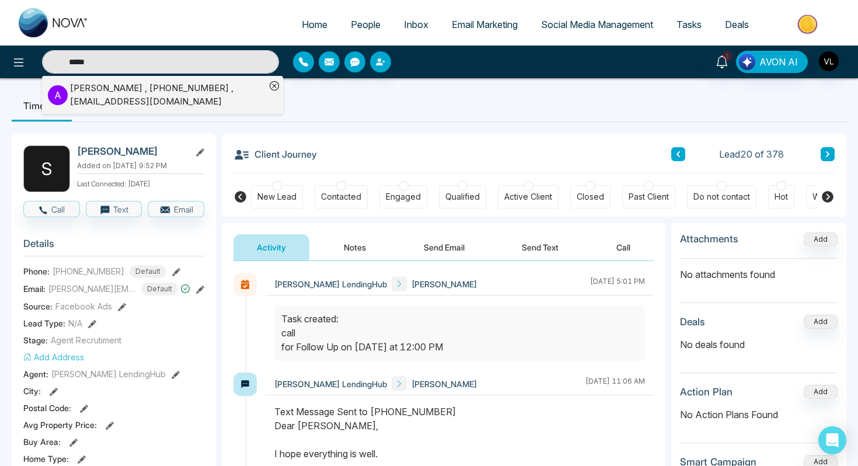
type input "*****"
click at [140, 95] on div "[PERSON_NAME] , [PHONE_NUMBER] , [EMAIL_ADDRESS][DOMAIN_NAME]" at bounding box center [168, 95] width 196 height 26
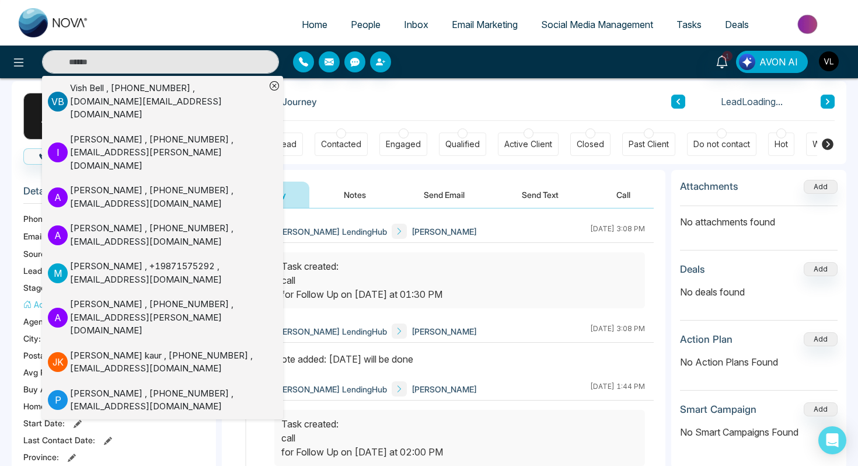
scroll to position [54, 0]
click at [455, 359] on div "Note added: [DATE] will be done" at bounding box center [459, 358] width 371 height 14
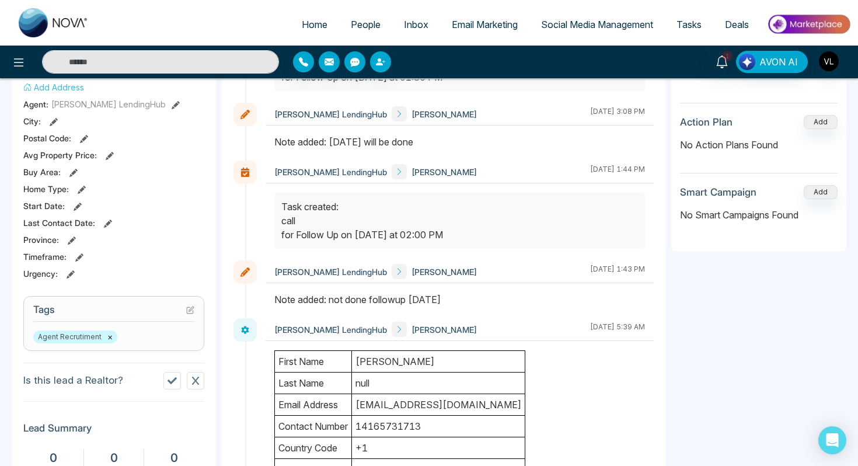
scroll to position [0, 0]
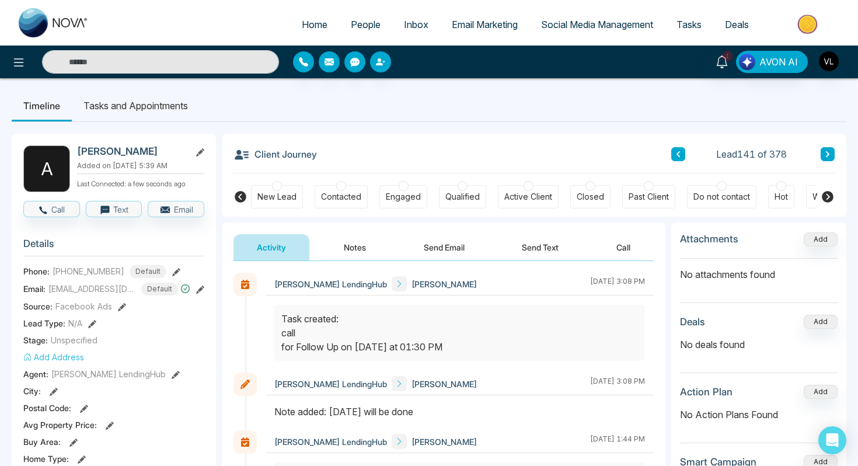
click at [351, 27] on span "People" at bounding box center [366, 25] width 30 height 12
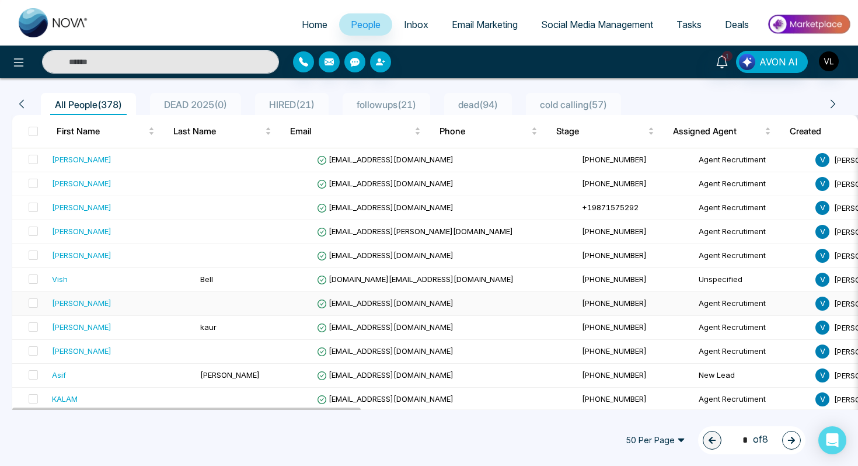
scroll to position [82, 0]
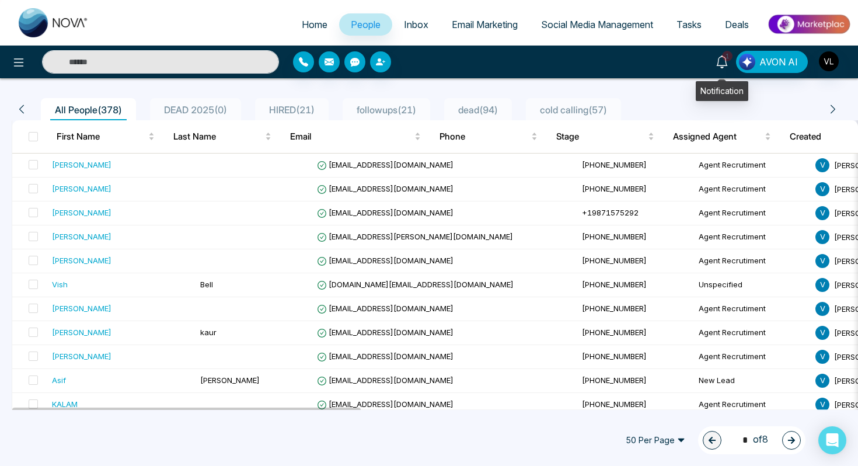
click at [719, 58] on icon at bounding box center [721, 61] width 11 height 13
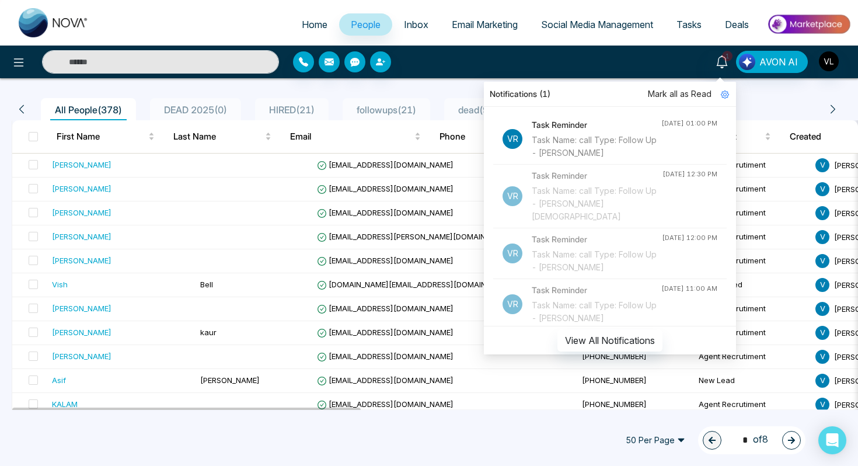
click at [693, 95] on span "Mark all as Read" at bounding box center [680, 94] width 64 height 13
click at [648, 67] on div "Notifications Mark all as Read Vr Task Reminder Task Name: call Type: Follow Up…" at bounding box center [680, 62] width 344 height 22
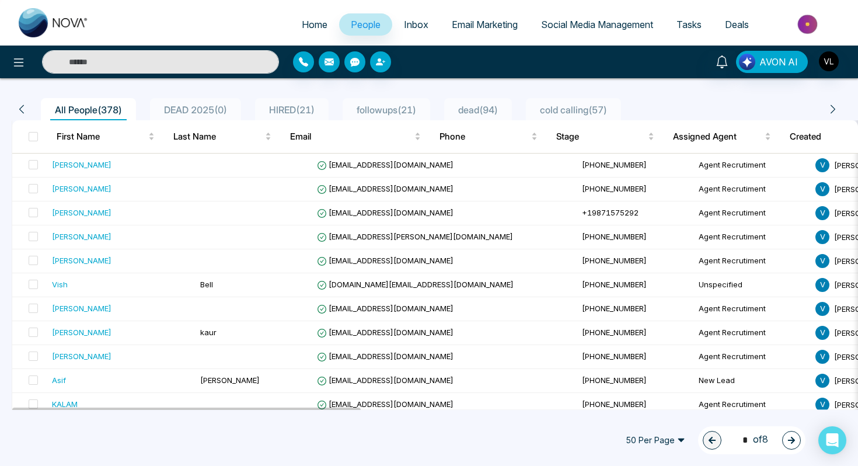
click at [95, 63] on input "text" at bounding box center [160, 61] width 237 height 23
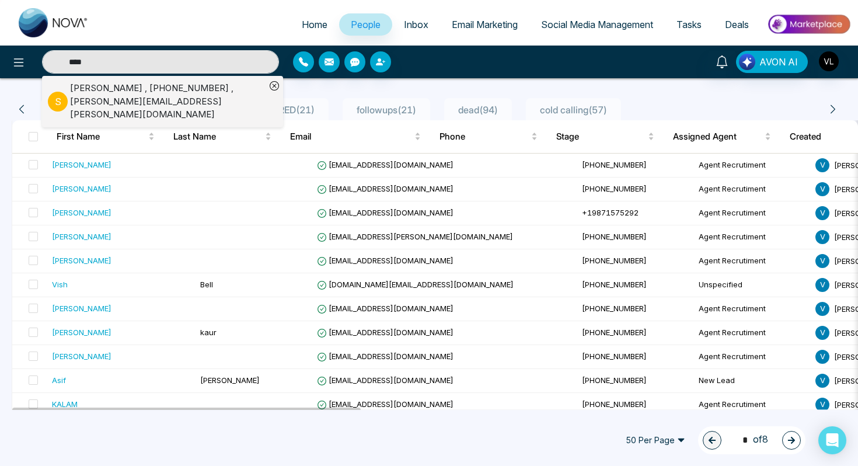
type input "****"
click at [72, 88] on div "[PERSON_NAME] , [PHONE_NUMBER] , [PERSON_NAME][EMAIL_ADDRESS][PERSON_NAME][DOMA…" at bounding box center [168, 102] width 196 height 40
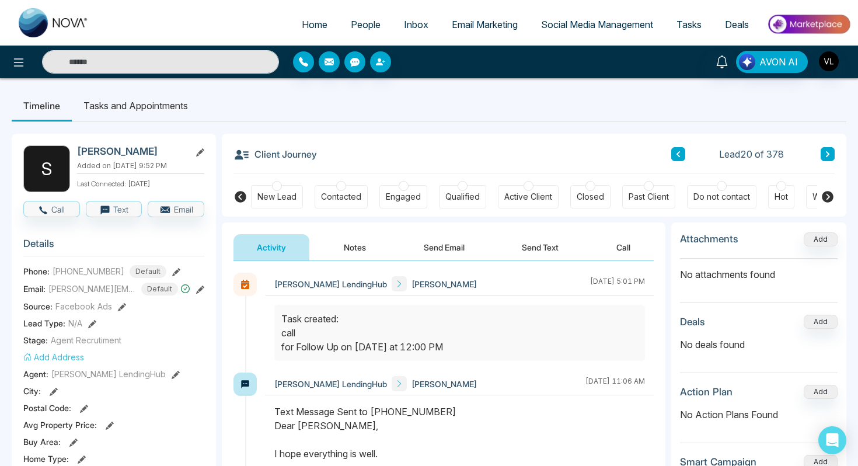
click at [364, 26] on span "People" at bounding box center [366, 25] width 30 height 12
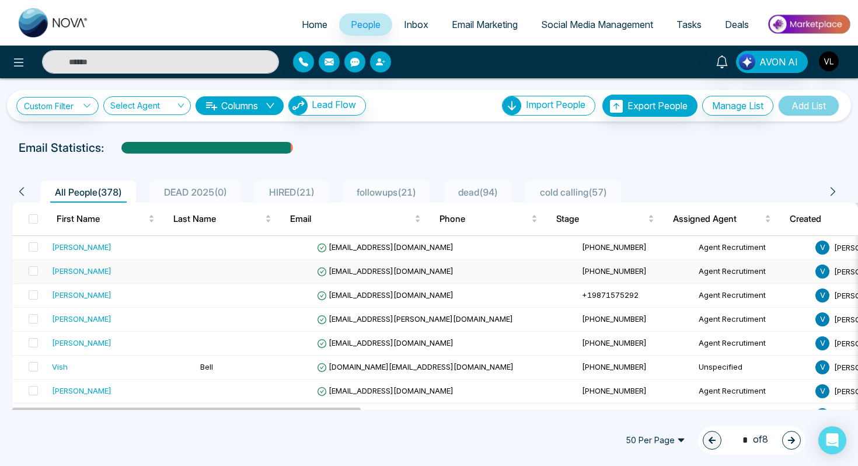
click at [92, 269] on div "[PERSON_NAME]" at bounding box center [121, 271] width 139 height 12
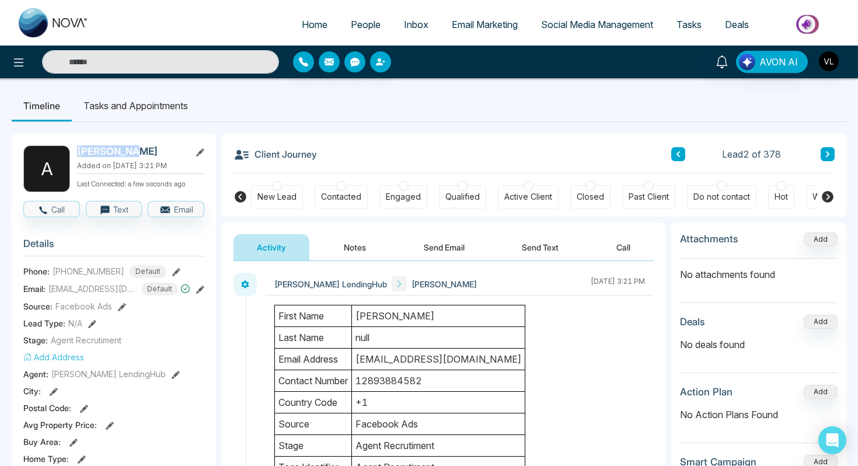
drag, startPoint x: 131, startPoint y: 149, endPoint x: 76, endPoint y: 151, distance: 54.9
click at [76, 151] on div "A [PERSON_NAME] Added on [DATE] 3:21 PM Last Connected: a few seconds ago" at bounding box center [113, 168] width 181 height 47
copy h2 "[PERSON_NAME]"
drag, startPoint x: 357, startPoint y: 360, endPoint x: 463, endPoint y: 361, distance: 106.3
click at [463, 361] on td "[EMAIL_ADDRESS][DOMAIN_NAME]" at bounding box center [438, 360] width 173 height 22
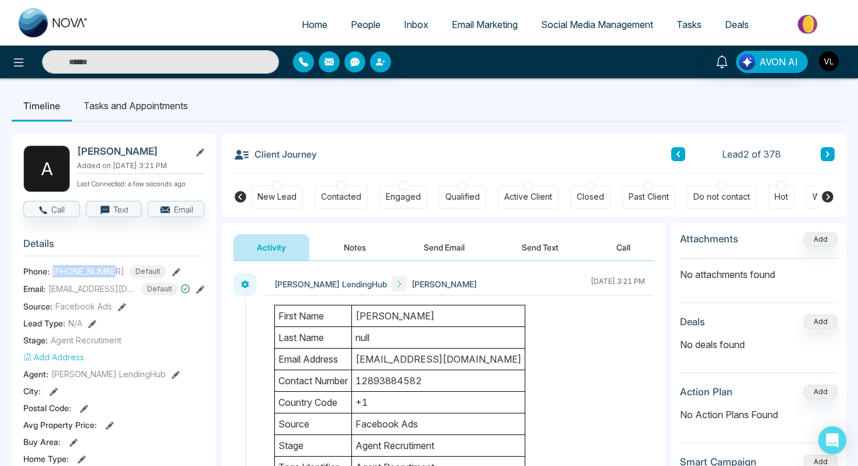
drag, startPoint x: 114, startPoint y: 269, endPoint x: 54, endPoint y: 270, distance: 60.8
click at [53, 270] on span "[PHONE_NUMBER]" at bounding box center [89, 271] width 72 height 12
copy span "[PHONE_NUMBER]"
click at [104, 50] on input "text" at bounding box center [160, 61] width 237 height 23
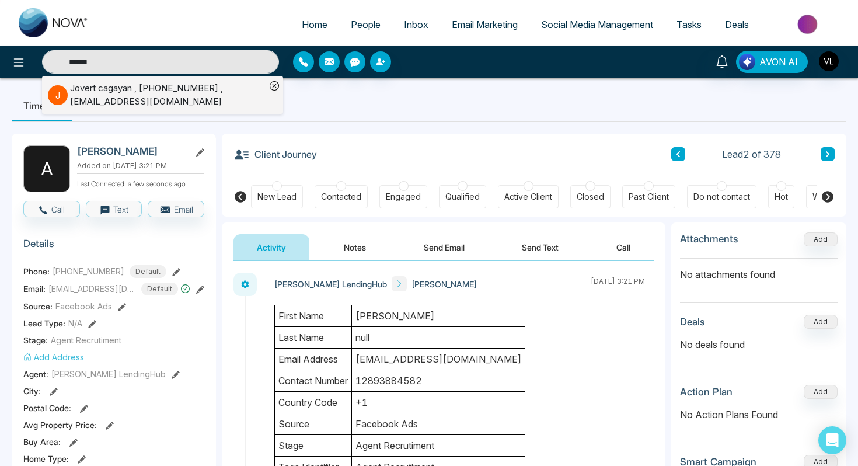
type input "******"
click at [67, 92] on p "J" at bounding box center [58, 95] width 20 height 20
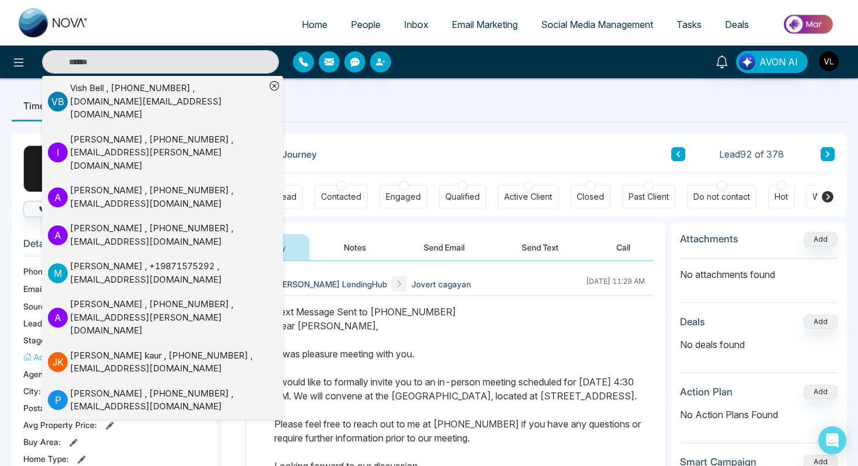
click at [375, 144] on div "Client Journey Lead 92 of 378" at bounding box center [534, 154] width 601 height 40
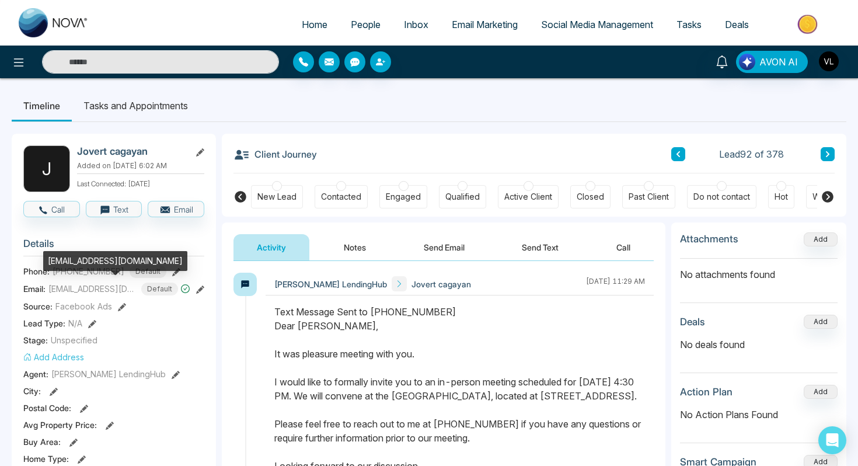
click at [91, 262] on div "[EMAIL_ADDRESS][DOMAIN_NAME]" at bounding box center [115, 261] width 144 height 20
copy div "[EMAIL_ADDRESS][DOMAIN_NAME]"
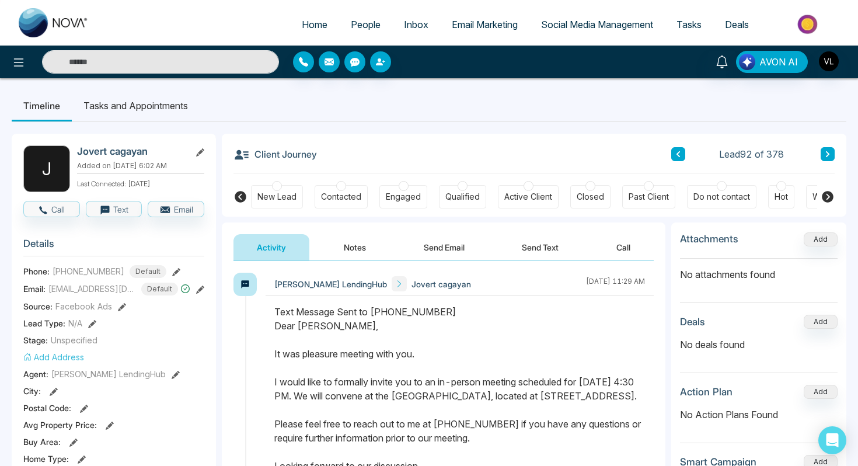
click at [109, 61] on input "text" at bounding box center [160, 61] width 237 height 23
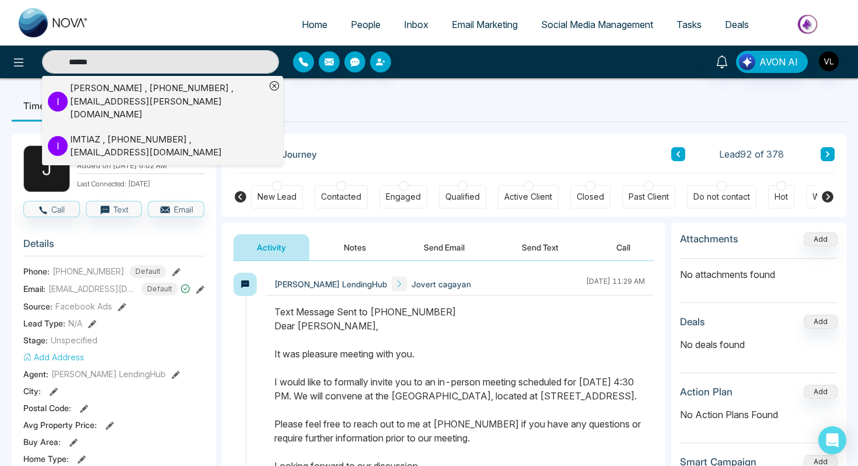
type input "******"
click at [78, 89] on div "[PERSON_NAME] , [PHONE_NUMBER] , [EMAIL_ADDRESS][PERSON_NAME][DOMAIN_NAME]" at bounding box center [168, 102] width 196 height 40
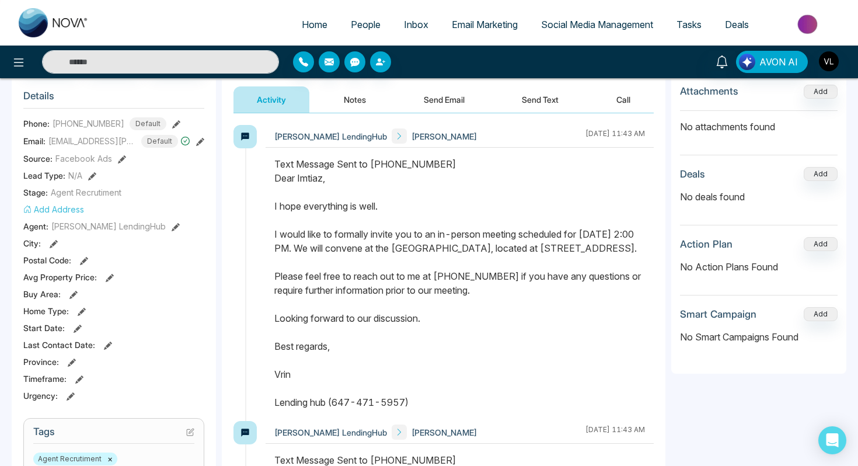
scroll to position [158, 0]
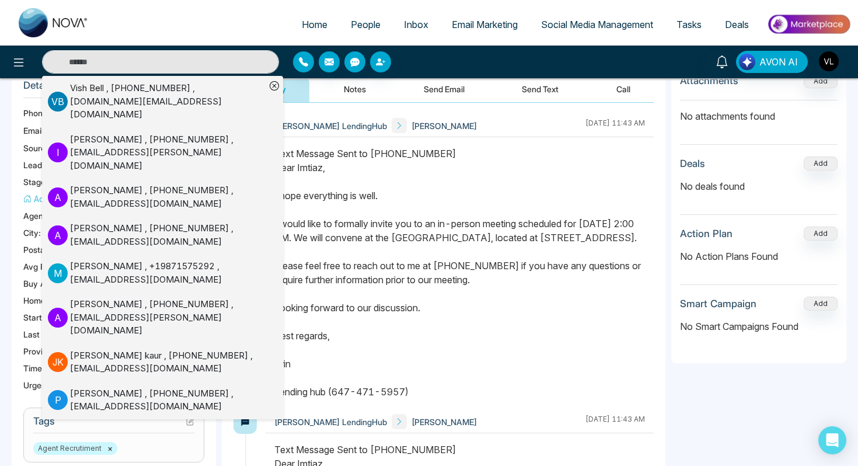
click at [393, 176] on div "Text Message Sent to [PHONE_NUMBER] Dear [PERSON_NAME], I hope everything is we…" at bounding box center [459, 273] width 371 height 252
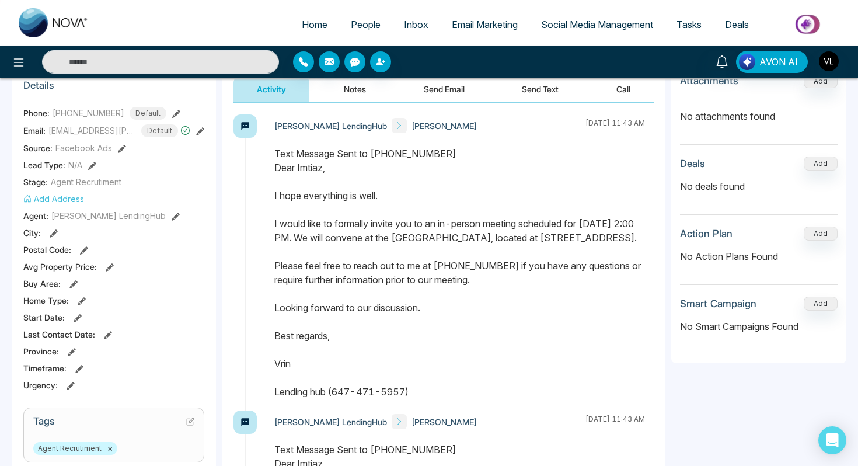
drag, startPoint x: 274, startPoint y: 171, endPoint x: 419, endPoint y: 403, distance: 273.0
click at [420, 399] on div "Text Message Sent to [PHONE_NUMBER] Dear [PERSON_NAME], I hope everything is we…" at bounding box center [459, 273] width 371 height 252
click at [362, 19] on span "People" at bounding box center [366, 25] width 30 height 12
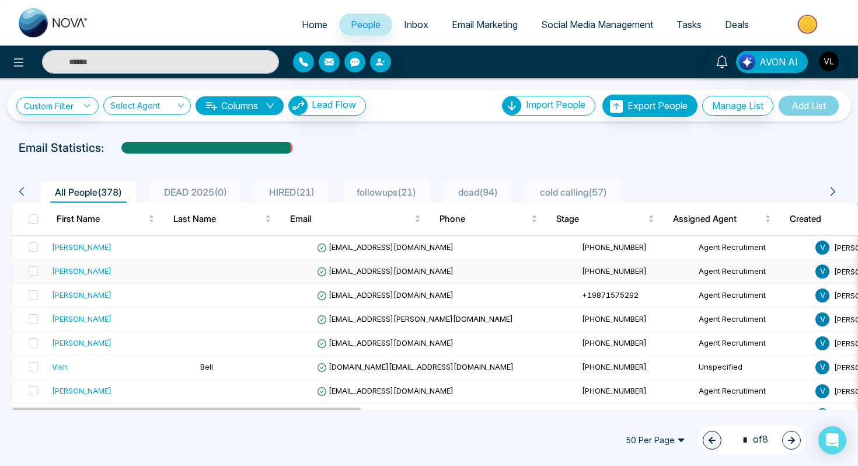
click at [123, 272] on div "[PERSON_NAME]" at bounding box center [121, 271] width 139 height 12
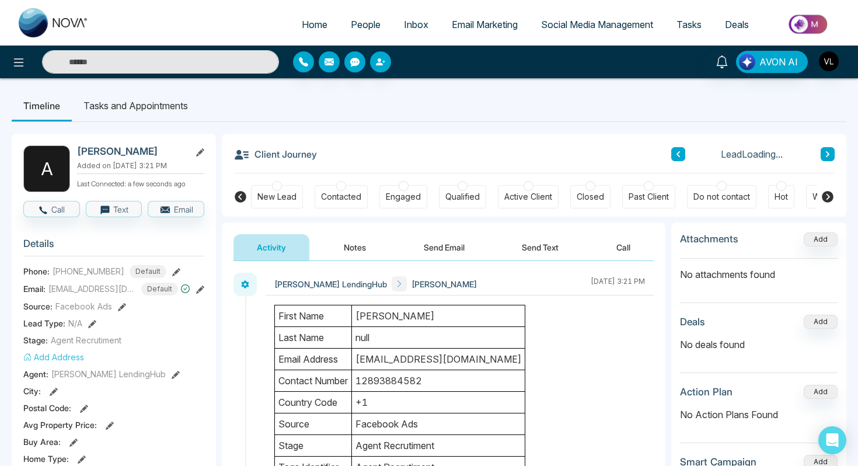
click at [439, 260] on button "Send Email" at bounding box center [445, 247] width 88 height 26
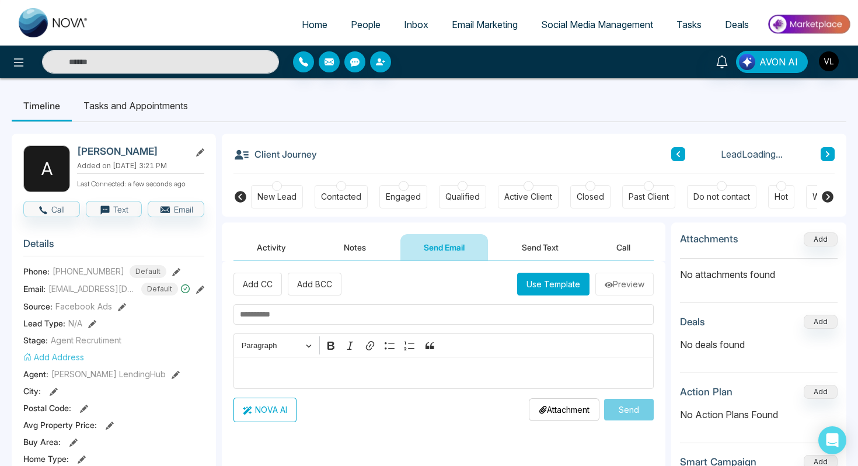
click at [306, 376] on p "Editor editing area: main" at bounding box center [444, 373] width 408 height 14
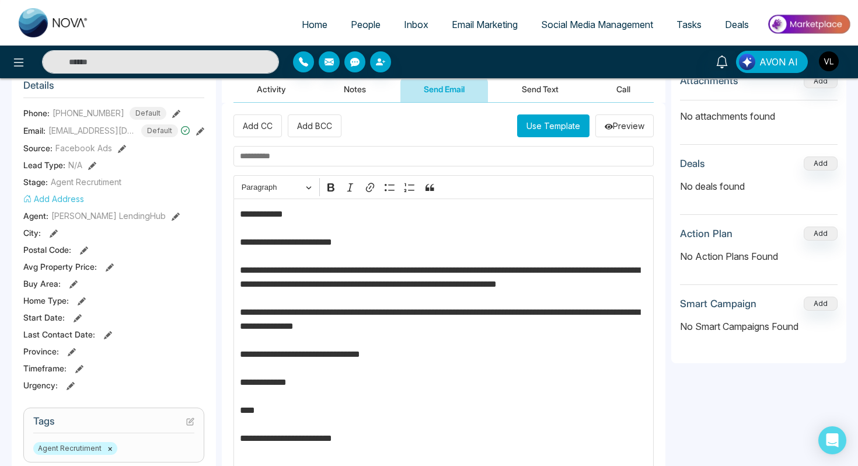
scroll to position [162, 0]
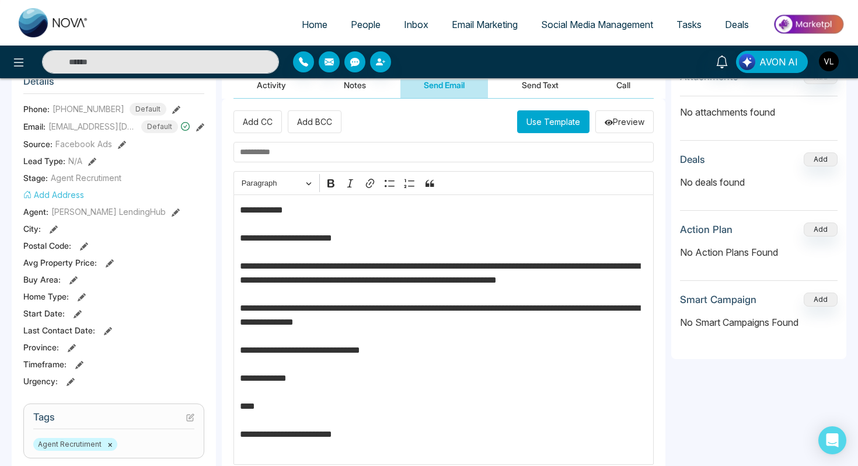
click at [281, 211] on p "**********" at bounding box center [444, 329] width 408 height 252
click at [292, 151] on input "text" at bounding box center [444, 152] width 420 height 20
type input "**********"
click at [606, 267] on p "**********" at bounding box center [444, 329] width 408 height 252
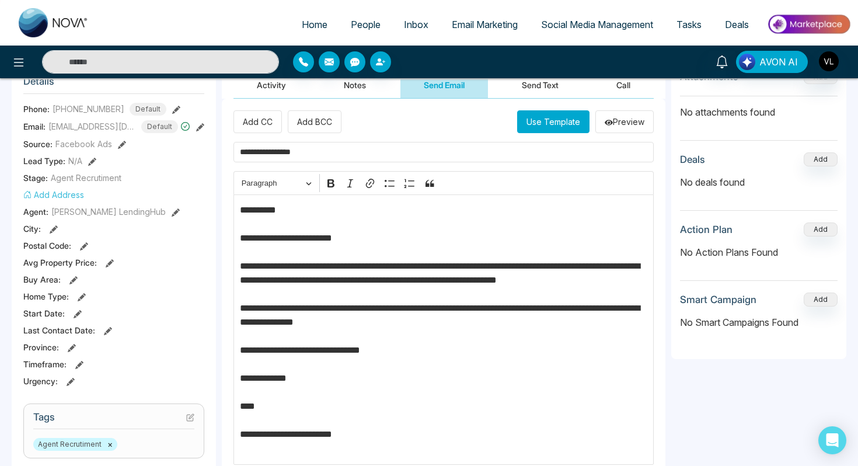
click at [624, 269] on p "**********" at bounding box center [444, 329] width 408 height 252
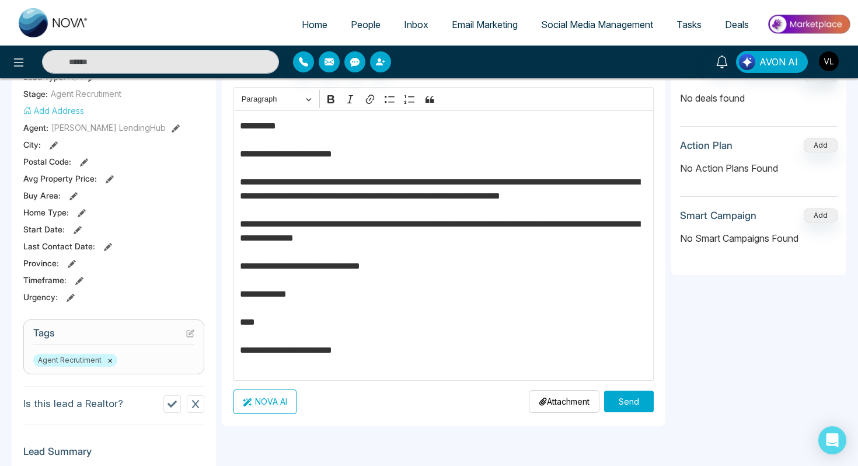
scroll to position [247, 0]
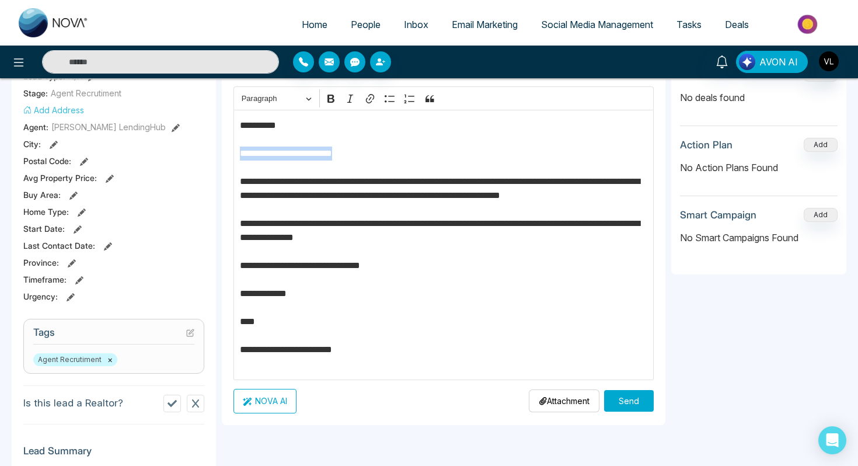
drag, startPoint x: 347, startPoint y: 155, endPoint x: 241, endPoint y: 148, distance: 107.1
click at [241, 148] on p "**********" at bounding box center [444, 245] width 408 height 252
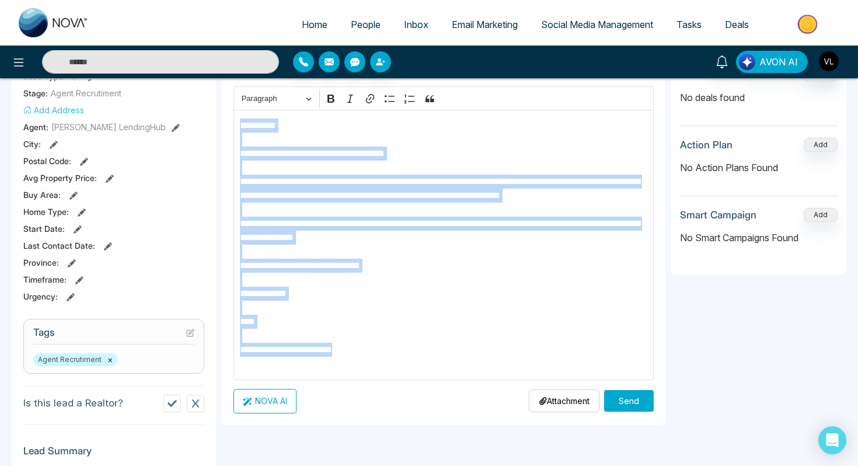
drag, startPoint x: 388, startPoint y: 364, endPoint x: 236, endPoint y: 128, distance: 280.5
click at [236, 127] on div "**********" at bounding box center [444, 245] width 420 height 270
copy p "**********"
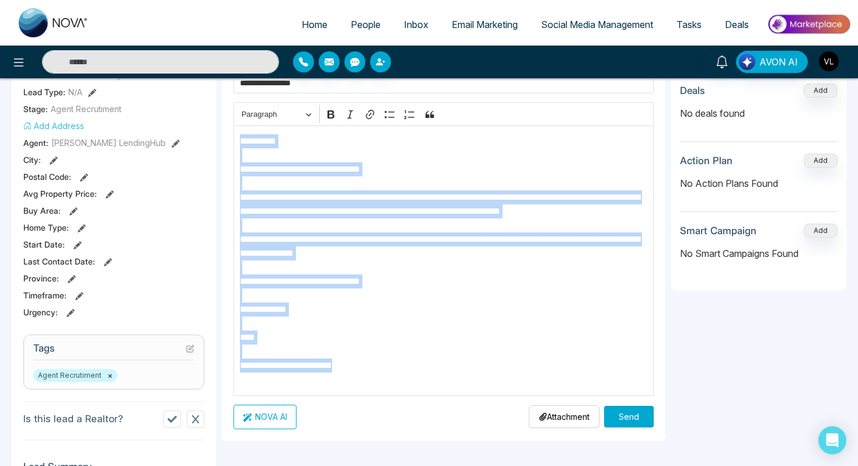
scroll to position [222, 0]
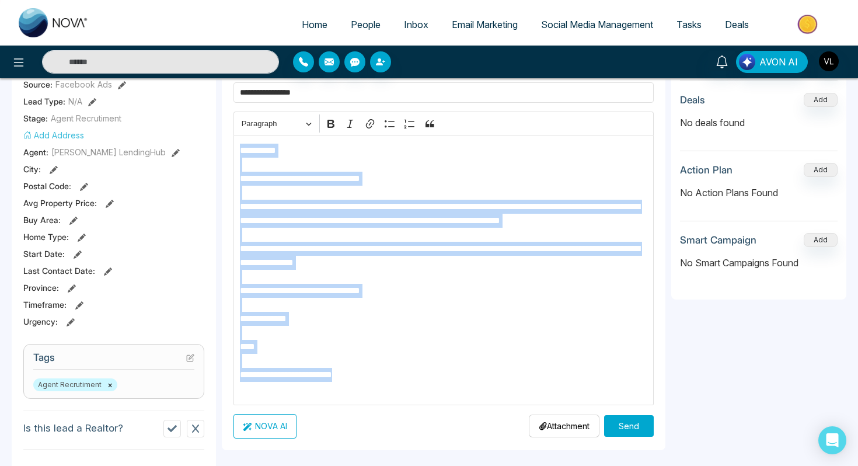
copy p "**********"
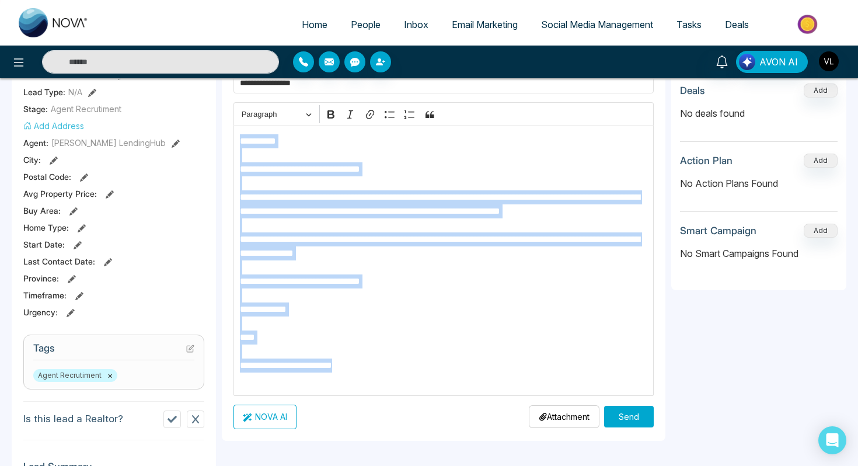
scroll to position [274, 0]
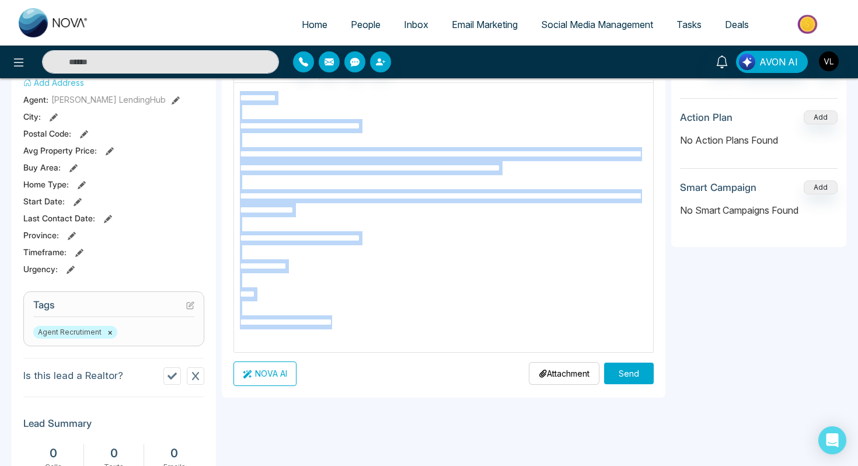
click at [620, 378] on button "Send" at bounding box center [629, 374] width 50 height 22
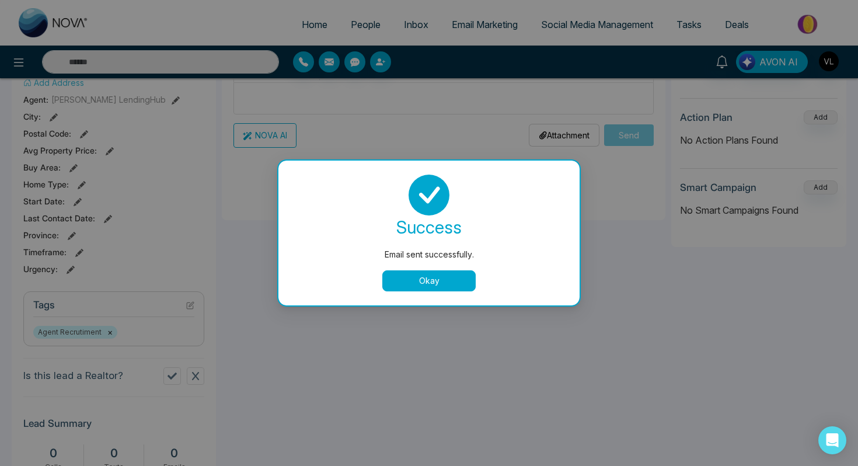
click at [407, 284] on button "Okay" at bounding box center [428, 280] width 93 height 21
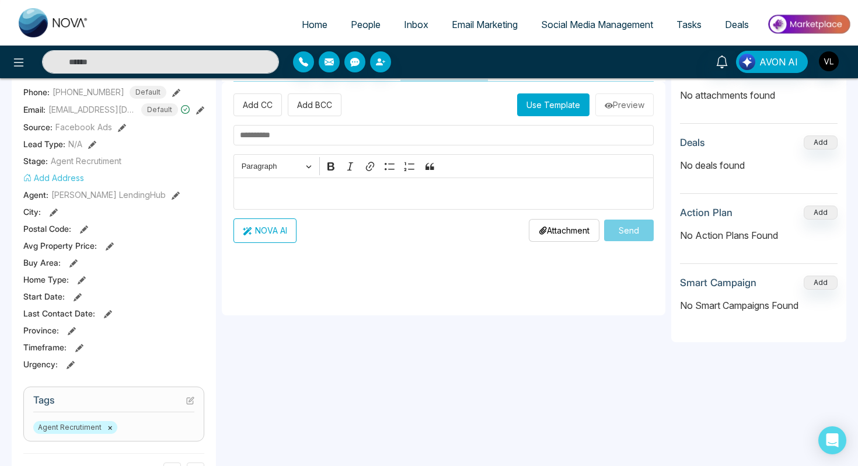
scroll to position [0, 0]
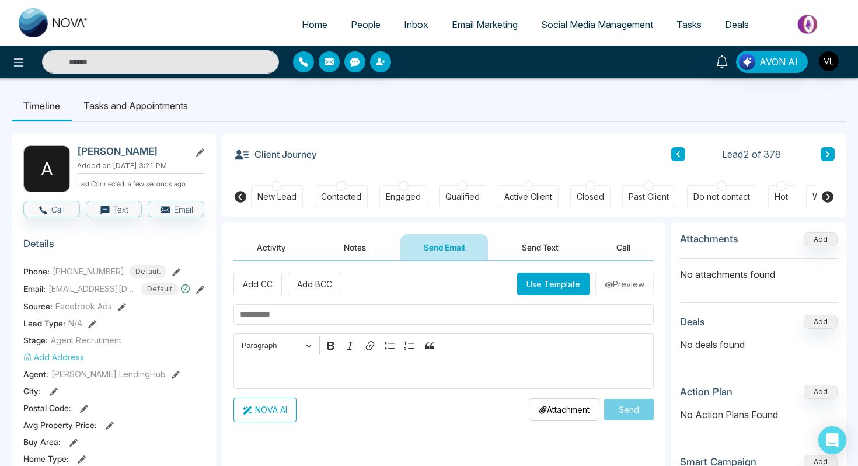
click at [531, 240] on button "Send Text" at bounding box center [540, 247] width 83 height 26
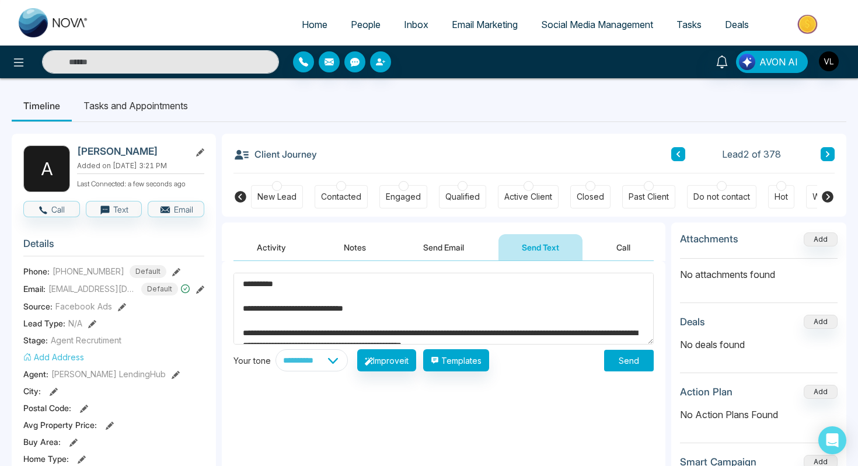
type textarea "**********"
click at [638, 357] on button "Send" at bounding box center [629, 361] width 50 height 22
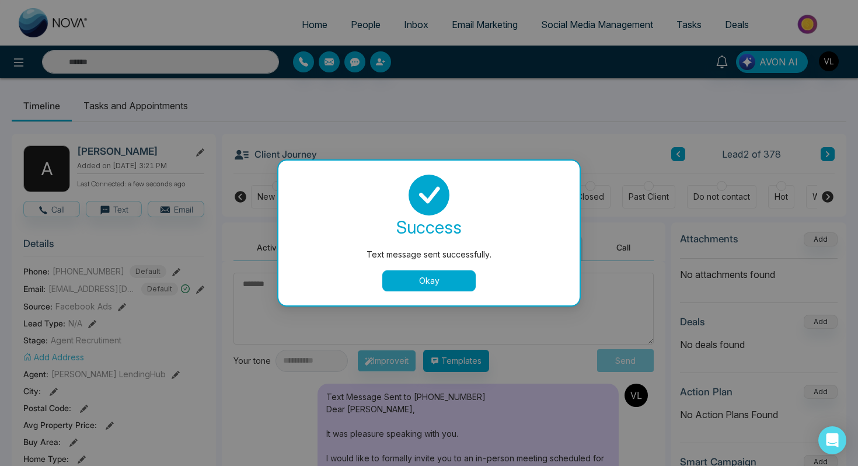
click at [419, 286] on button "Okay" at bounding box center [428, 280] width 93 height 21
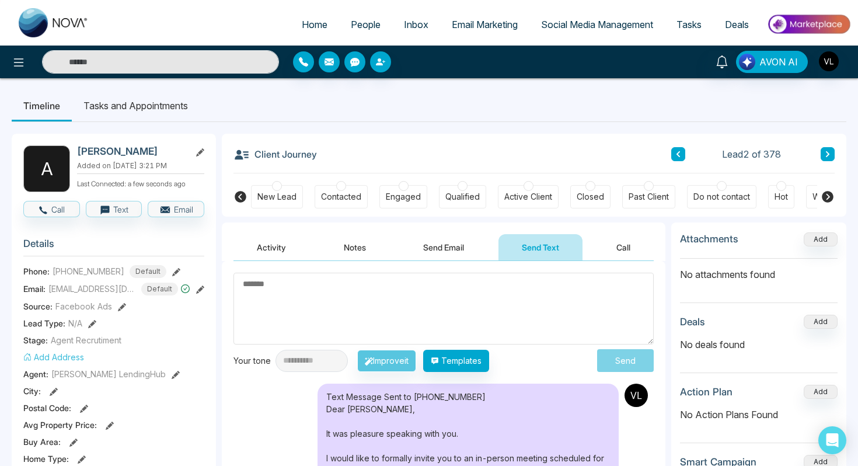
click at [351, 27] on span "People" at bounding box center [366, 25] width 30 height 12
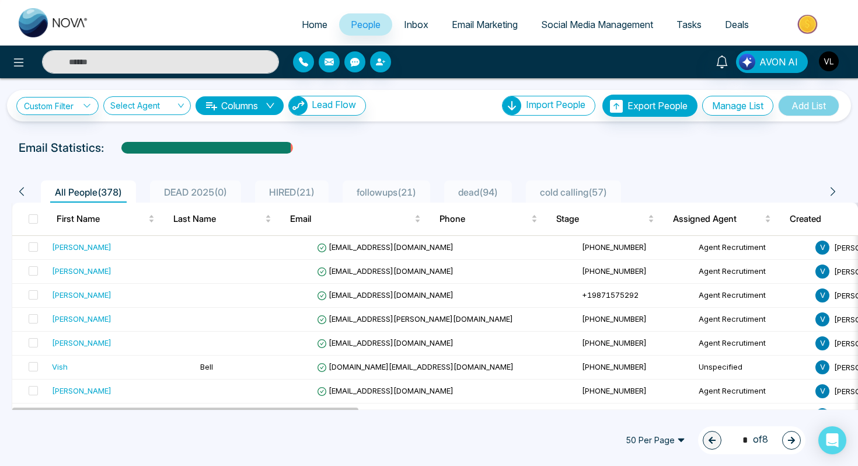
click at [80, 67] on input "text" at bounding box center [160, 61] width 237 height 23
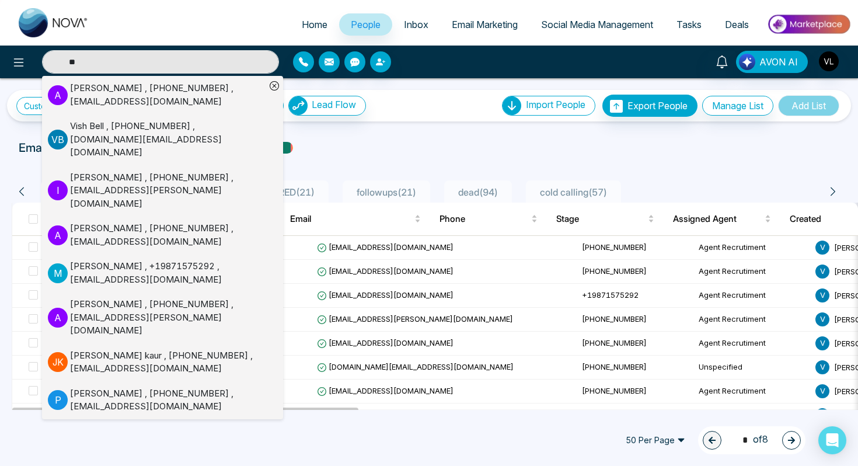
type input "*"
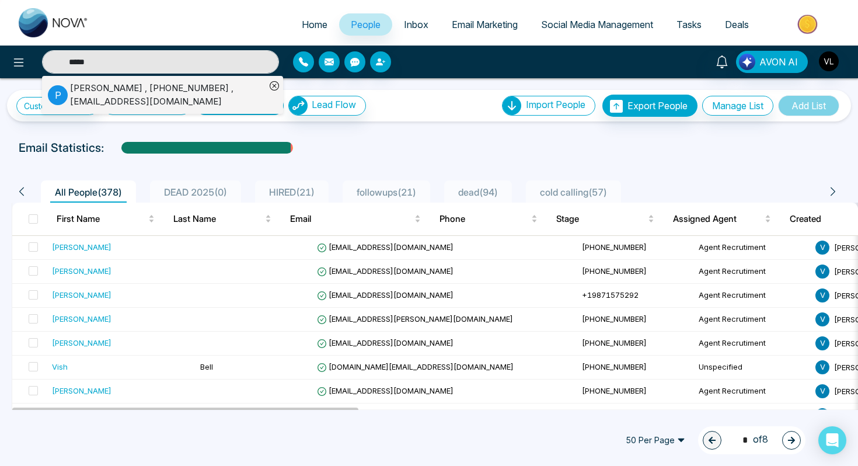
type input "*****"
click at [81, 94] on div "[PERSON_NAME] , [PHONE_NUMBER] , [EMAIL_ADDRESS][DOMAIN_NAME]" at bounding box center [168, 95] width 196 height 26
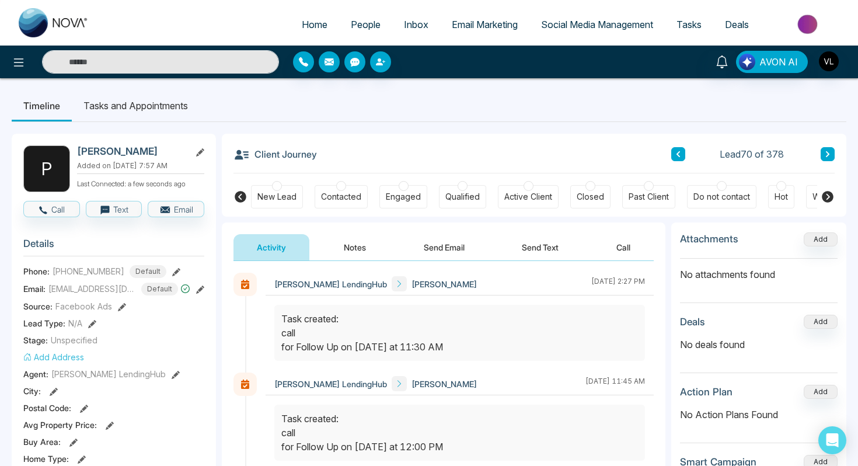
click at [114, 102] on li "Tasks and Appointments" at bounding box center [136, 106] width 128 height 32
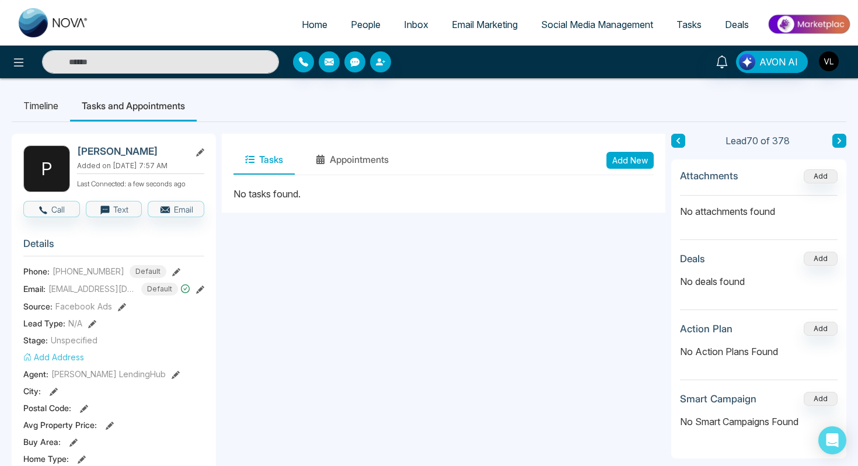
click at [628, 154] on button "Add New" at bounding box center [630, 160] width 47 height 17
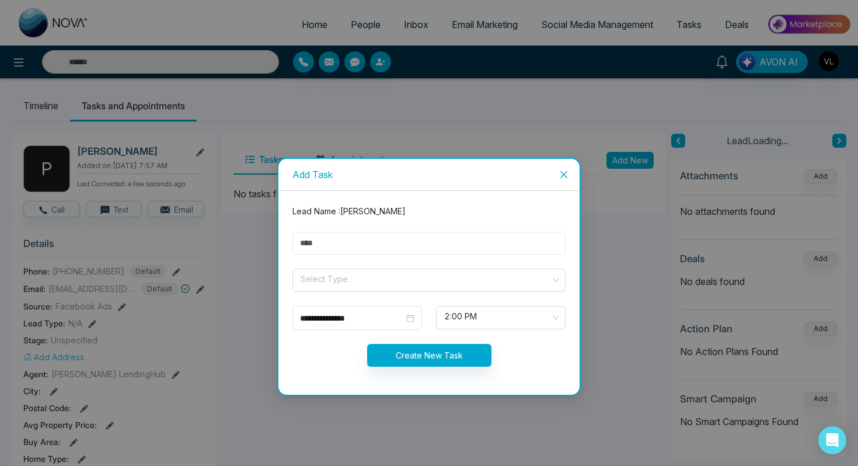
click at [336, 249] on input "text" at bounding box center [429, 243] width 273 height 23
type input "****"
click at [308, 274] on input "search" at bounding box center [425, 278] width 251 height 18
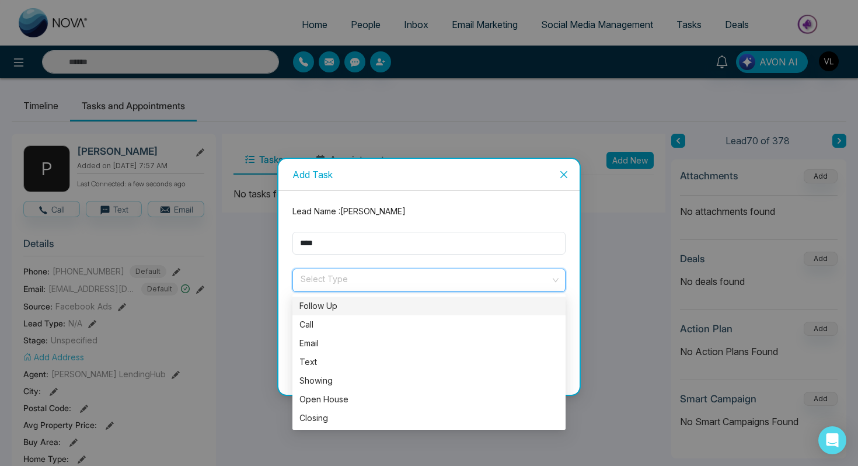
click at [333, 312] on div "Follow Up" at bounding box center [429, 306] width 259 height 13
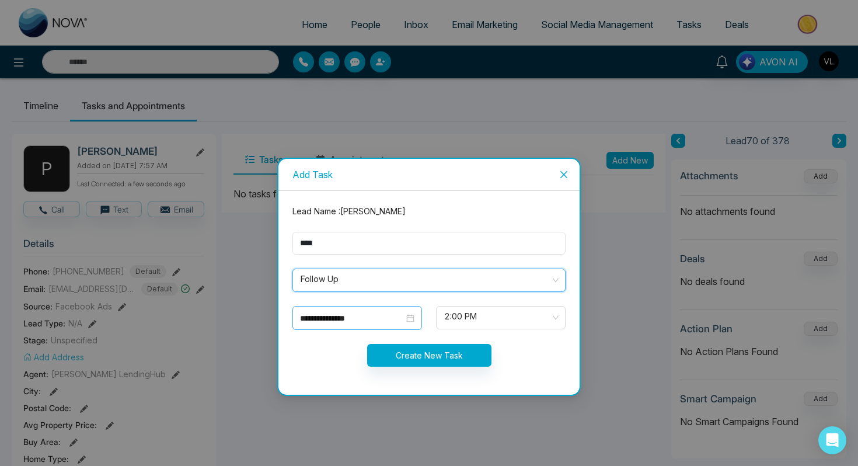
click at [419, 315] on div "**********" at bounding box center [358, 318] width 130 height 24
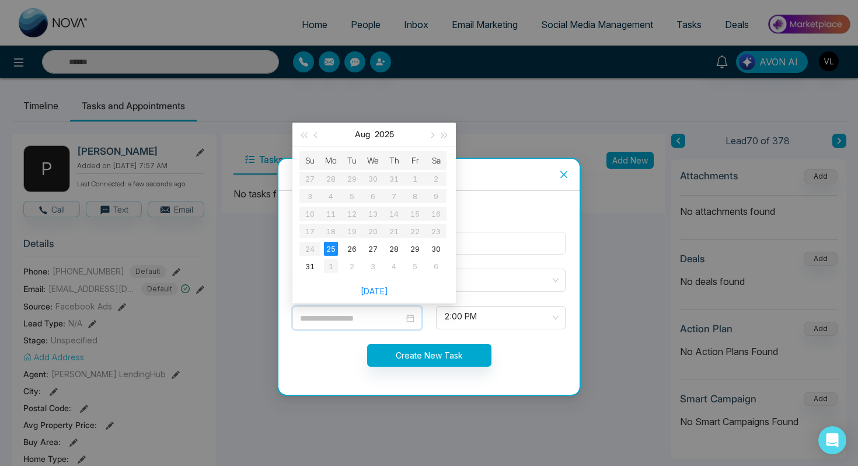
type input "**********"
click at [333, 265] on div "1" at bounding box center [331, 266] width 14 height 14
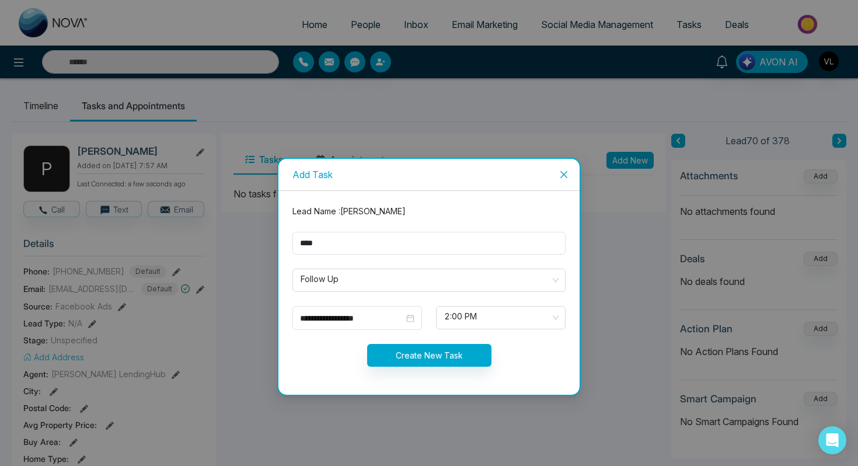
click at [440, 343] on form "**********" at bounding box center [429, 293] width 287 height 176
click at [440, 355] on button "Create New Task" at bounding box center [429, 355] width 124 height 23
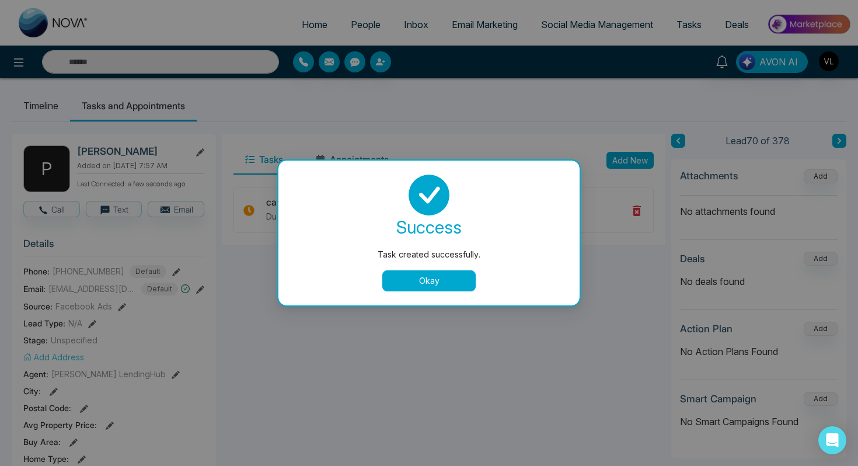
click at [436, 277] on button "Okay" at bounding box center [428, 280] width 93 height 21
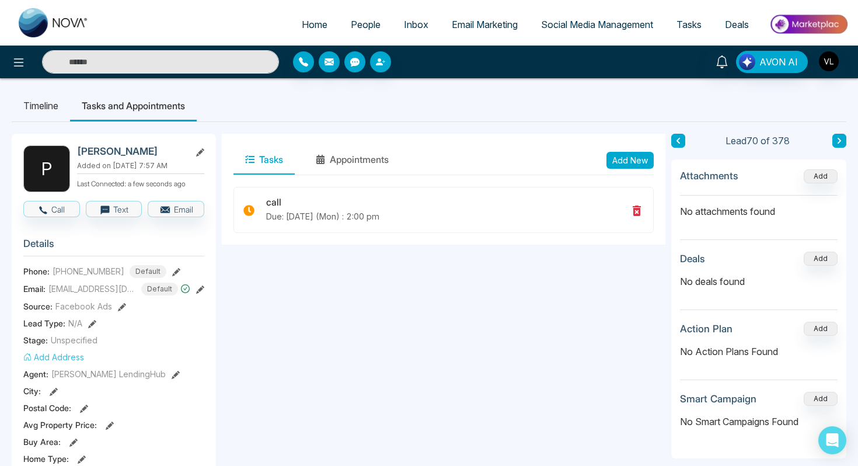
click at [352, 27] on span "People" at bounding box center [366, 25] width 30 height 12
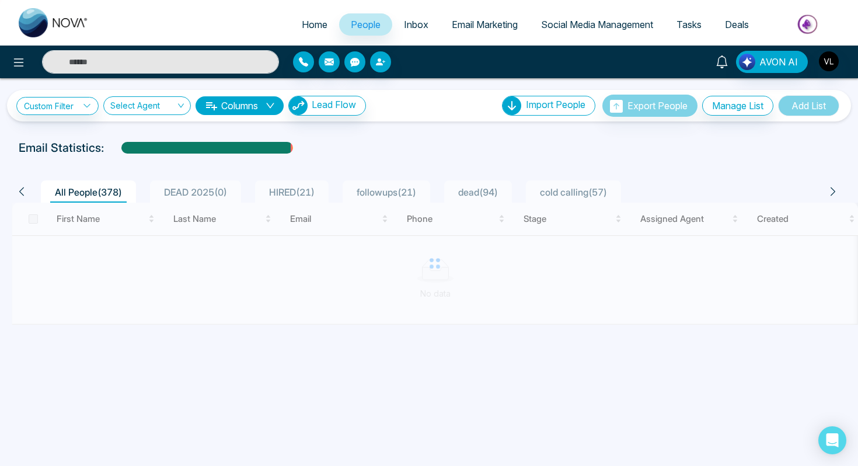
click at [722, 60] on icon at bounding box center [722, 61] width 13 height 13
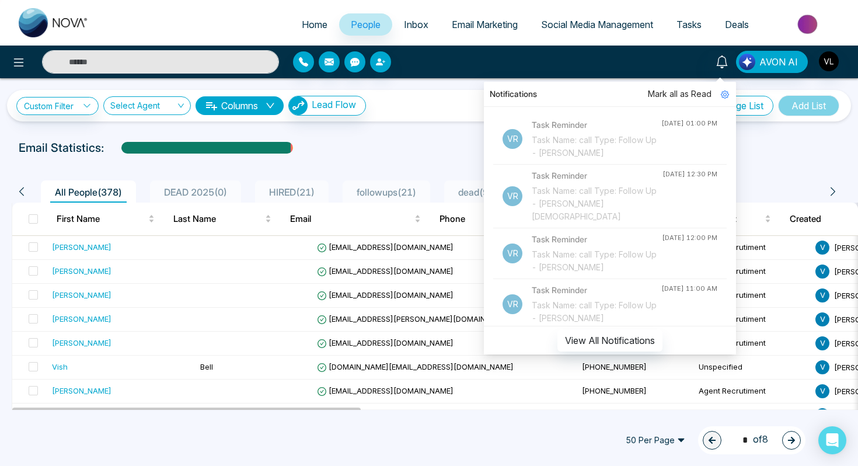
click at [113, 64] on input "text" at bounding box center [160, 61] width 237 height 23
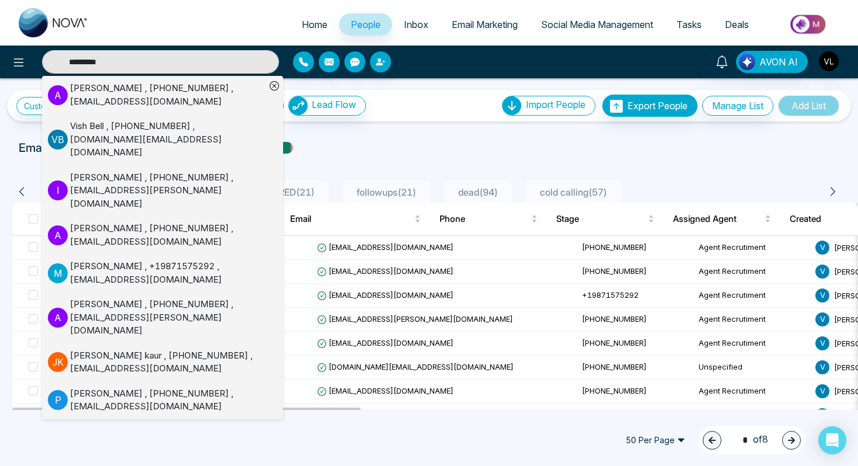
type input "*********"
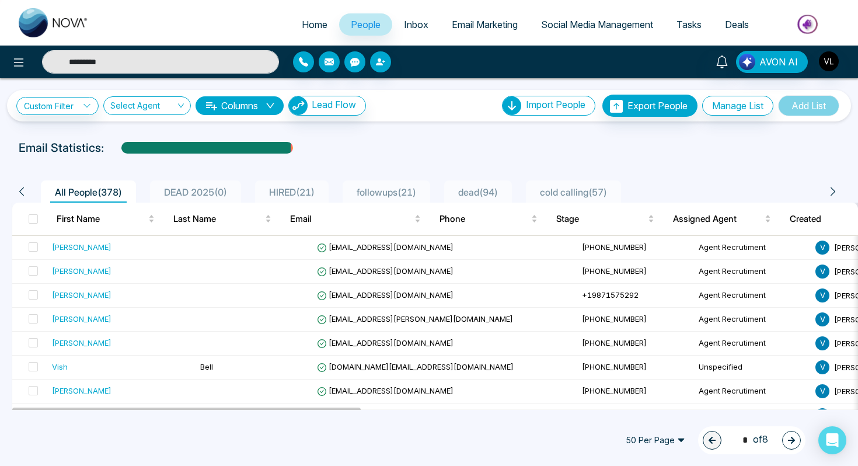
click at [106, 65] on input "*********" at bounding box center [160, 61] width 237 height 23
click at [106, 65] on input "text" at bounding box center [160, 61] width 237 height 23
type input "*********"
